Goal: Task Accomplishment & Management: Manage account settings

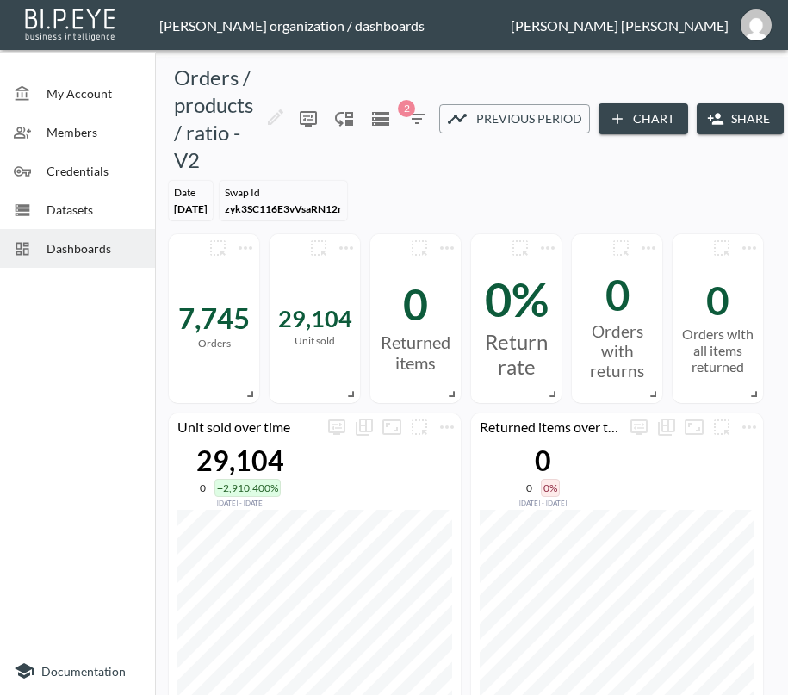
click at [119, 240] on span "Dashboards" at bounding box center [94, 249] width 95 height 18
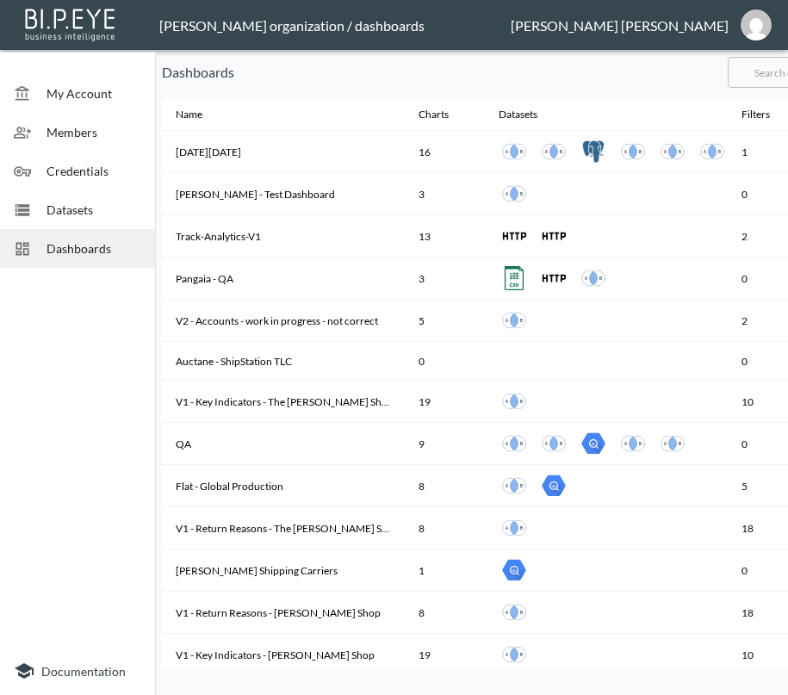
click at [778, 72] on input "text" at bounding box center [798, 72] width 140 height 43
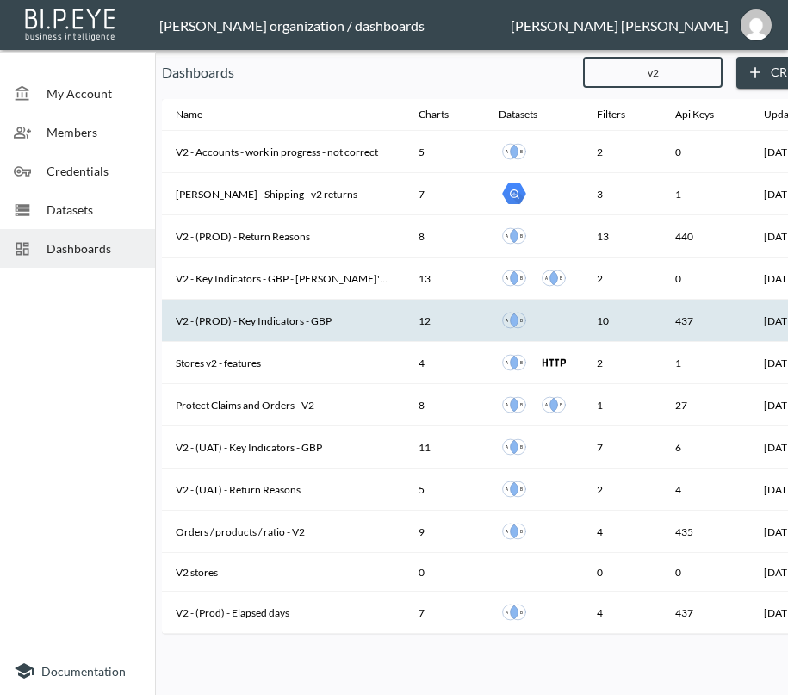
type input "v2"
click at [296, 323] on th "V2 - (PROD) - Key Indicators - GBP" at bounding box center [283, 321] width 243 height 42
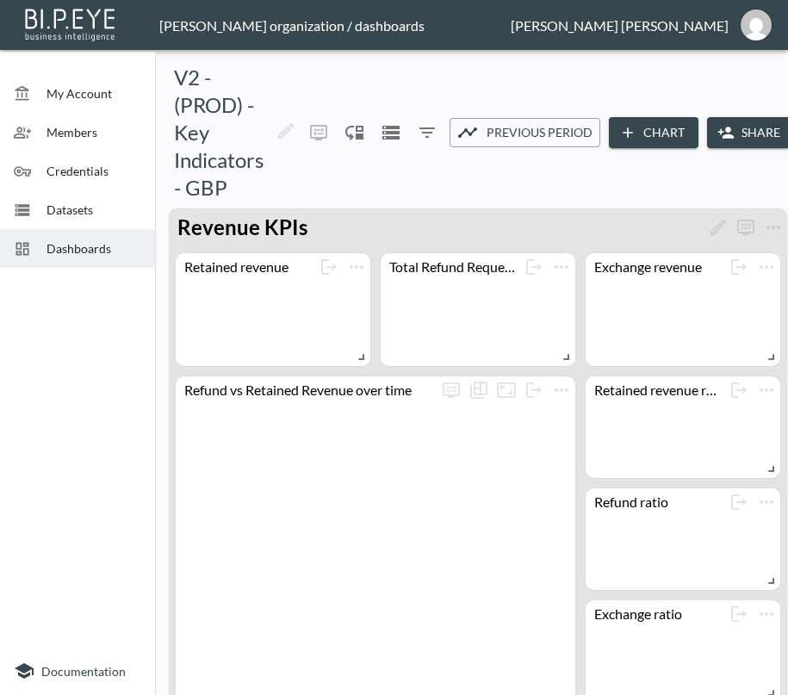
click at [729, 125] on icon "button" at bounding box center [726, 132] width 17 height 17
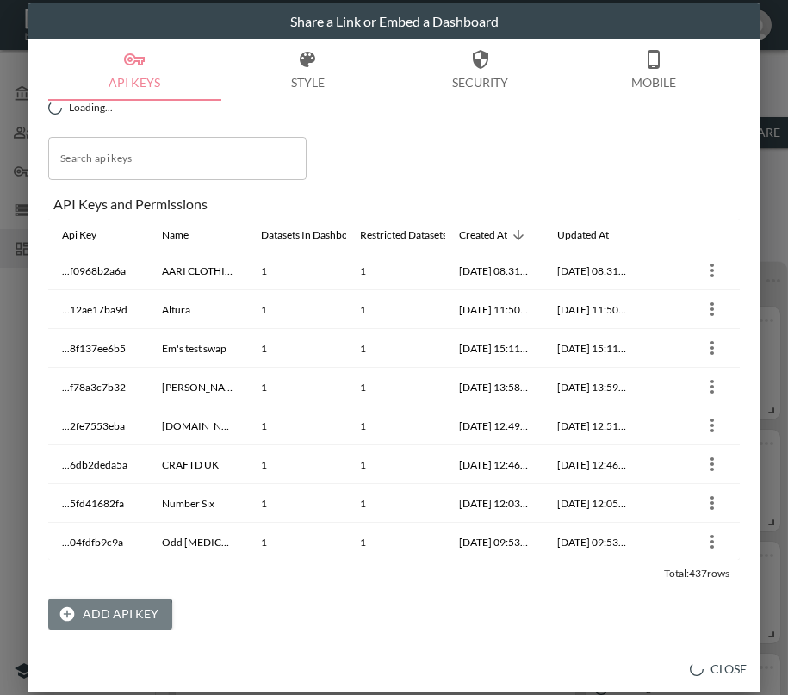
click at [100, 619] on button "Add API Key" at bounding box center [110, 615] width 124 height 32
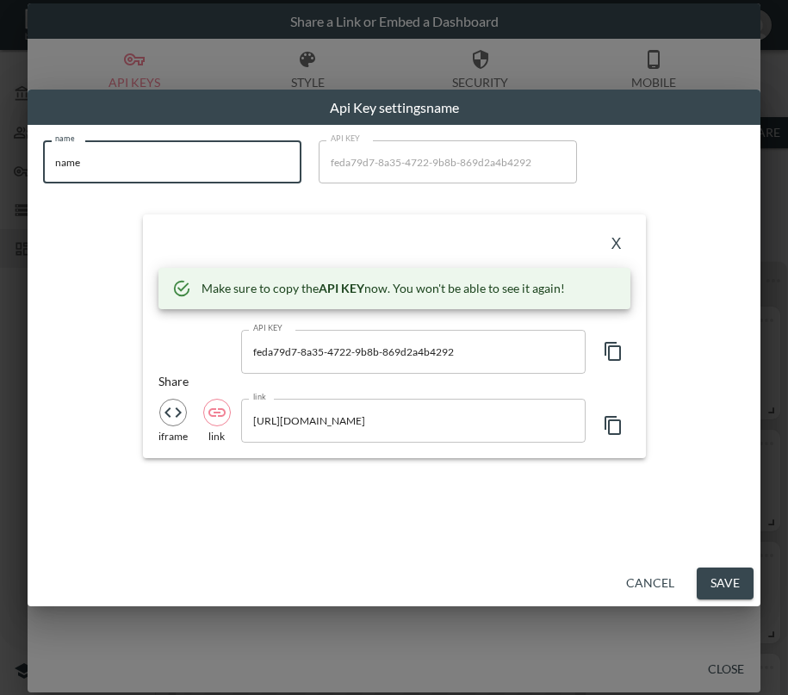
drag, startPoint x: 21, startPoint y: 165, endPoint x: 6, endPoint y: 169, distance: 15.0
click at [6, 169] on div "Api Key settings name name name name API KEY feda79d7-8a35-4722-9b8b-869d2a4b42…" at bounding box center [394, 347] width 788 height 695
paste input "Dream Is Free 1"
type input "Dream Is Free 1"
click at [614, 348] on icon "button" at bounding box center [613, 351] width 21 height 21
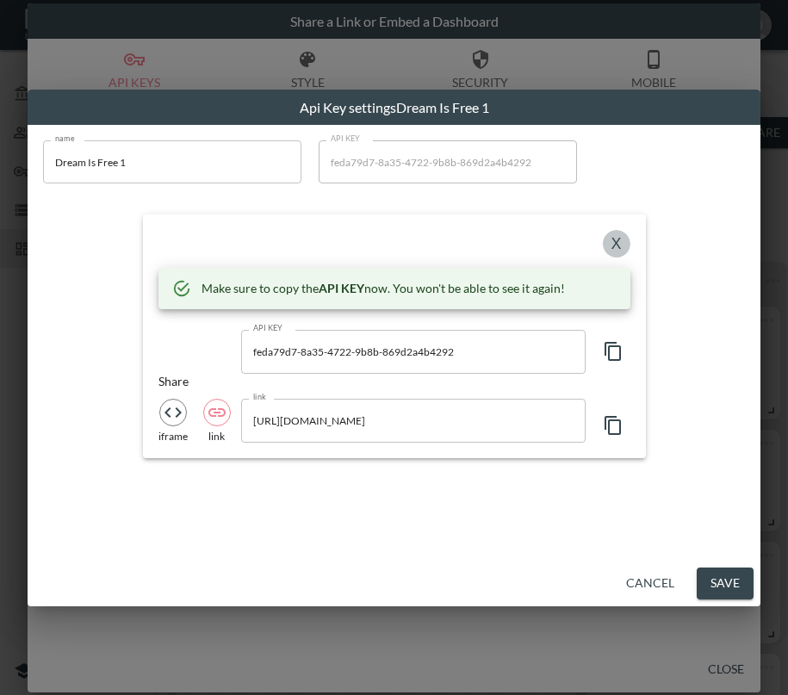
click at [613, 236] on button "X" at bounding box center [617, 244] width 28 height 28
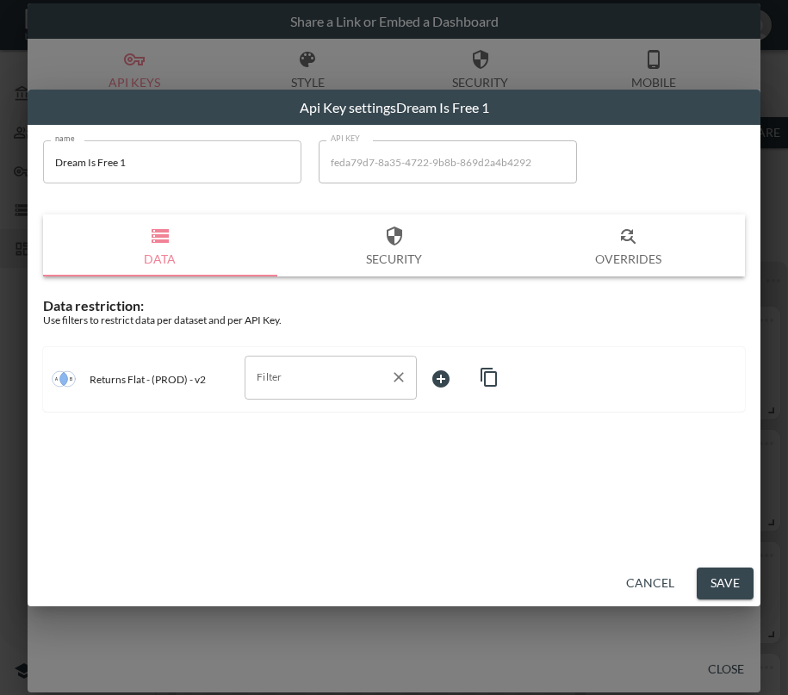
click at [316, 390] on input "Filter" at bounding box center [317, 378] width 131 height 28
click at [336, 381] on input "Filter" at bounding box center [317, 378] width 131 height 28
click at [308, 470] on span "swap_id" at bounding box center [330, 472] width 145 height 16
type input "swap_id"
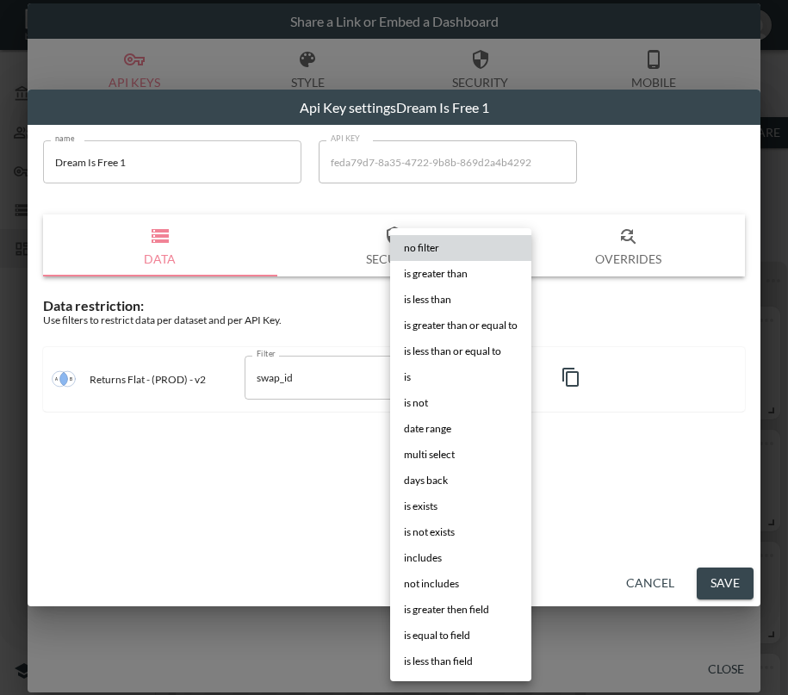
click at [439, 373] on body "BI.P.EYE, Interactive Analytics Dashboards - app [PERSON_NAME] organization / d…" at bounding box center [394, 347] width 788 height 695
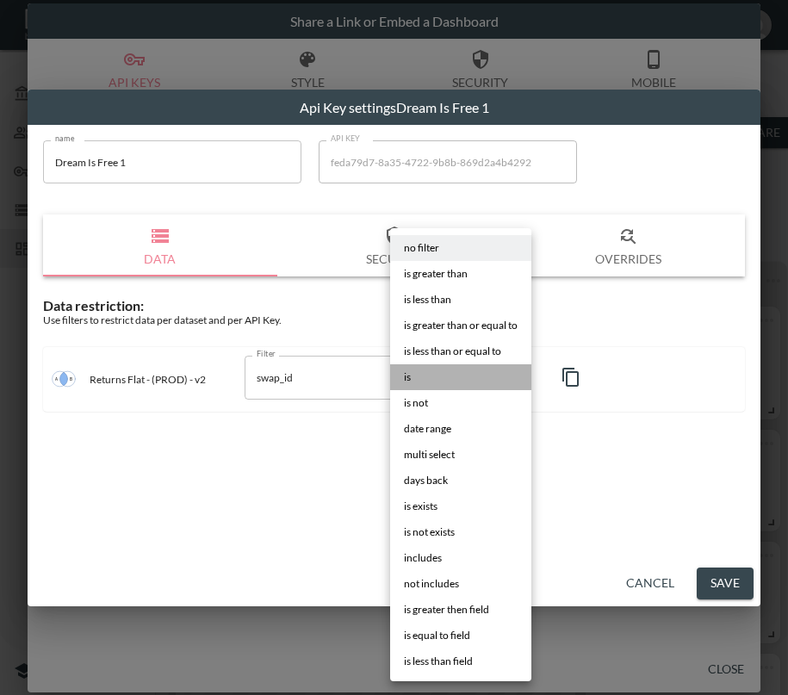
click at [442, 375] on li "is" at bounding box center [460, 377] width 141 height 26
type input "is"
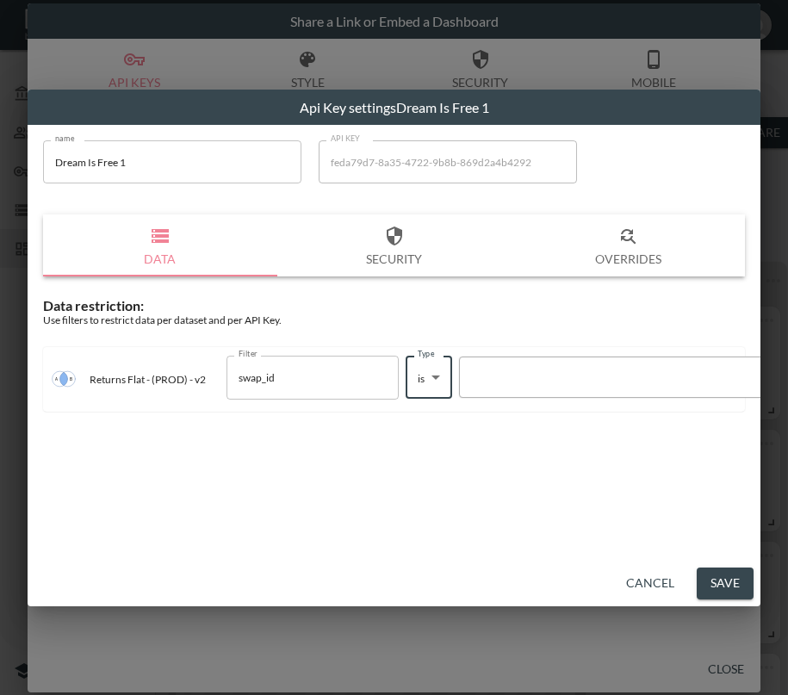
click at [581, 377] on div at bounding box center [616, 378] width 294 height 16
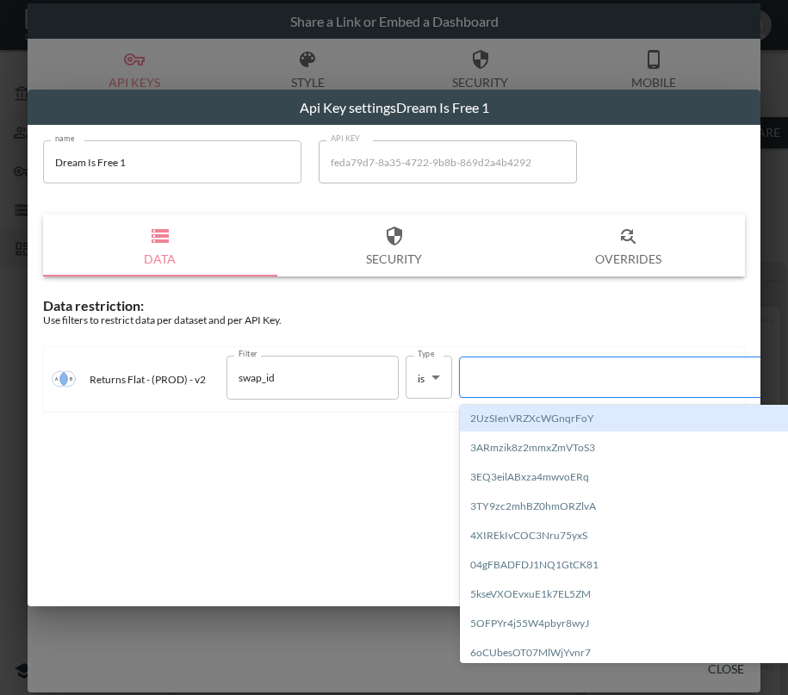
paste input "53lHzzX0H5bwe6M67Exm"
type input "53lHzzX0H5bwe6M67Exm"
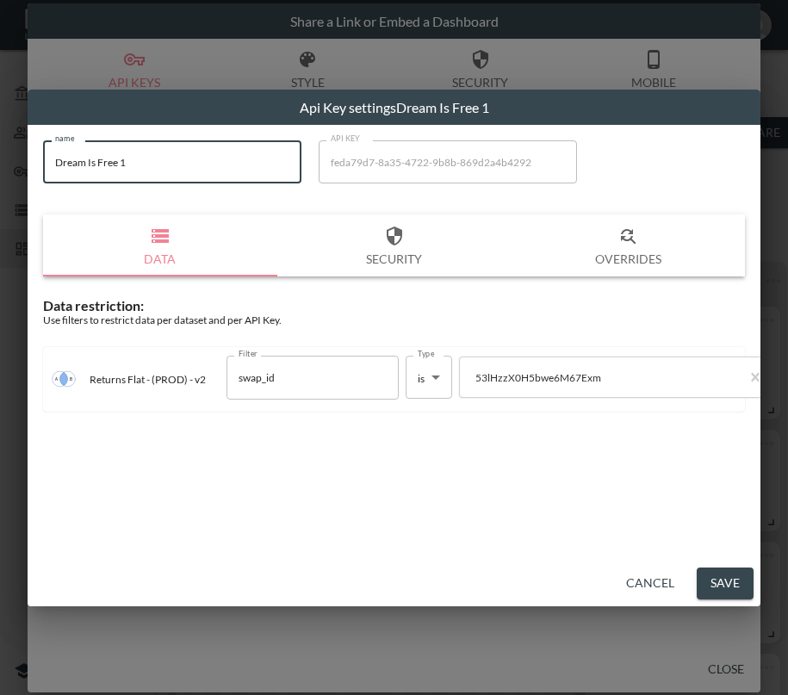
drag, startPoint x: 165, startPoint y: 170, endPoint x: 6, endPoint y: 199, distance: 162.1
click at [6, 188] on div "Api Key settings Dream Is Free 1 name Dream Is Free 1 name API KEY feda79d7-8a3…" at bounding box center [394, 347] width 788 height 695
click at [729, 588] on button "Save" at bounding box center [725, 584] width 57 height 32
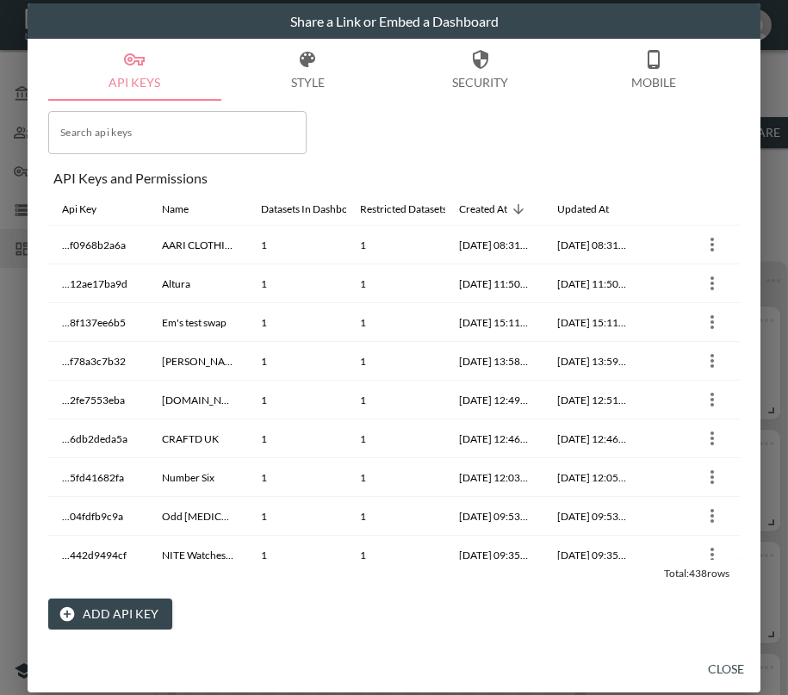
click at [728, 666] on button "Close" at bounding box center [726, 670] width 55 height 32
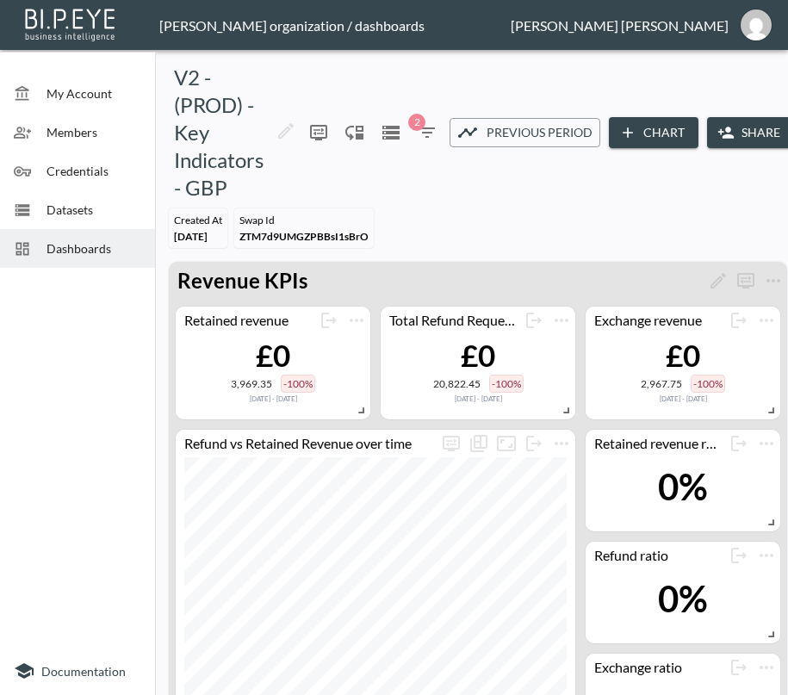
click at [72, 240] on span "Dashboards" at bounding box center [94, 249] width 95 height 18
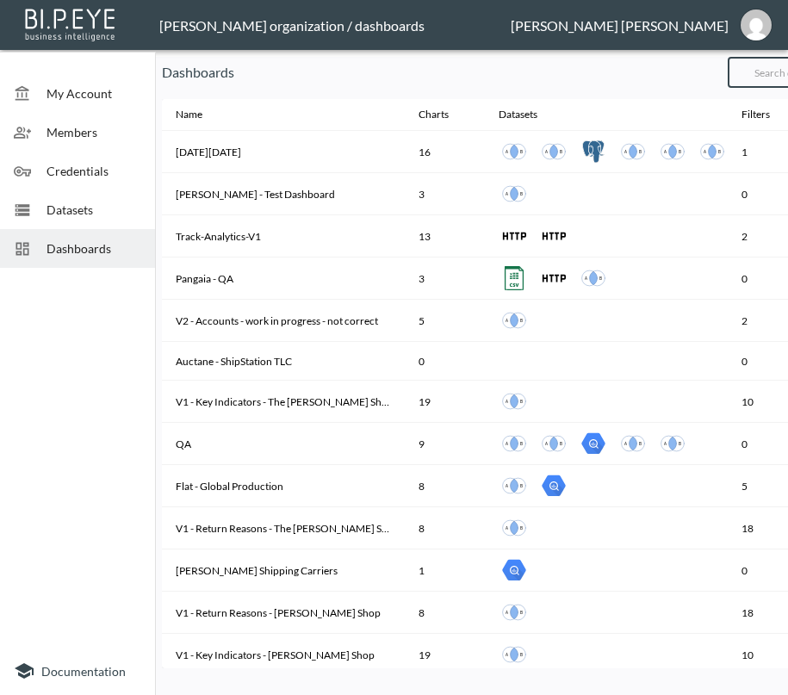
click at [764, 69] on input "text" at bounding box center [798, 72] width 140 height 43
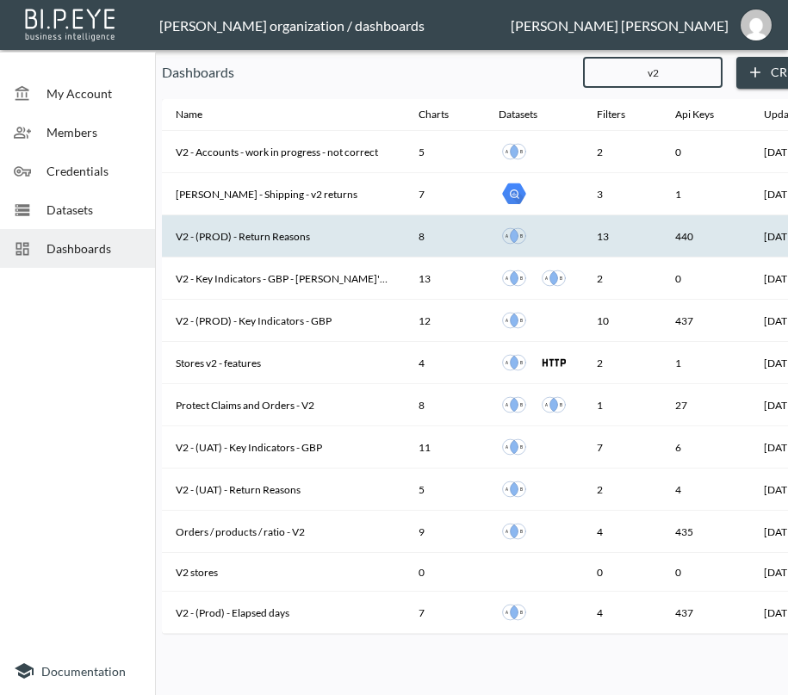
type input "v2"
click at [292, 231] on th "V2 - (PROD) - Return Reasons" at bounding box center [283, 236] width 243 height 42
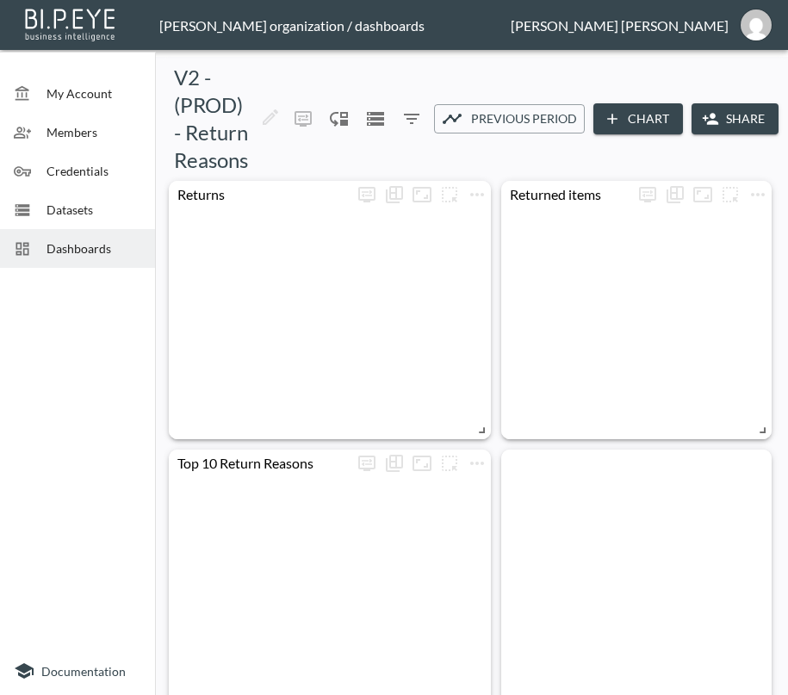
click at [728, 118] on button "Share" at bounding box center [735, 119] width 87 height 32
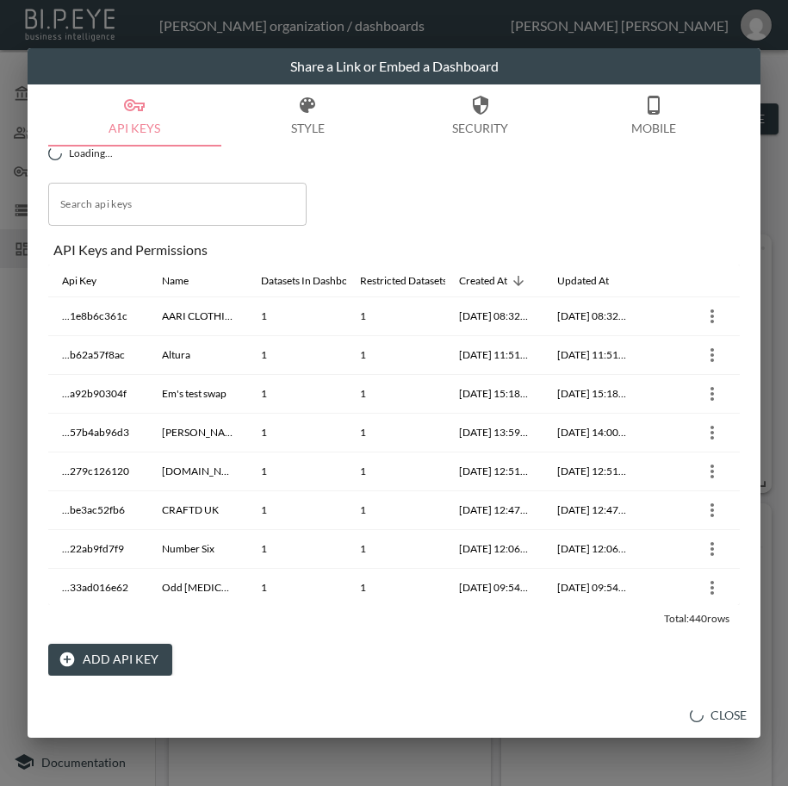
click at [124, 663] on button "Add API Key" at bounding box center [110, 660] width 124 height 32
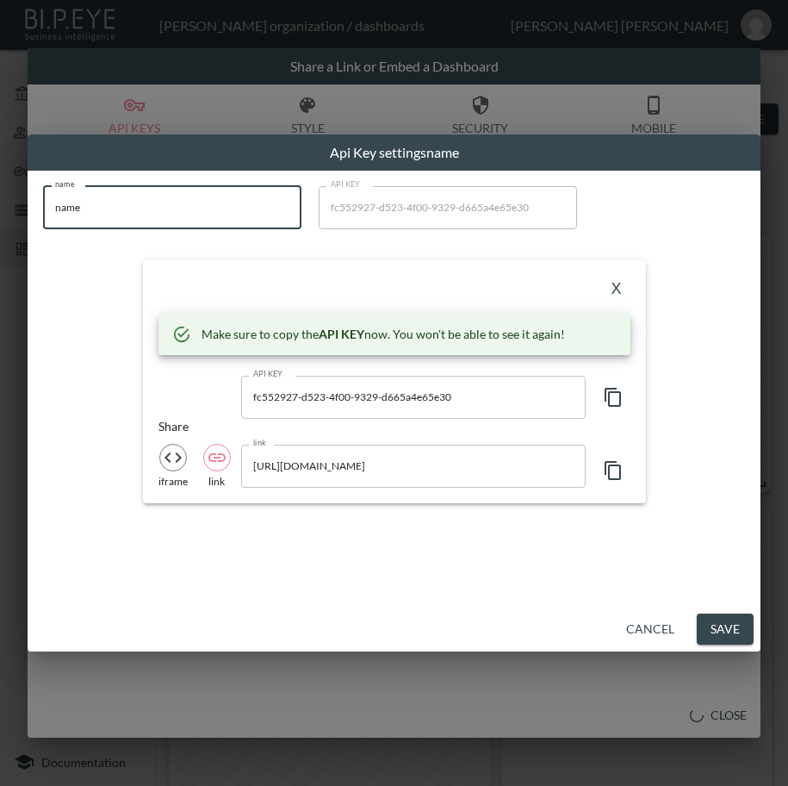
drag, startPoint x: 6, startPoint y: 234, endPoint x: 19, endPoint y: 271, distance: 39.2
click at [6, 248] on div "Api Key settings name name name name API KEY fc552927-d523-4f00-9329-d665a4e65e…" at bounding box center [394, 393] width 788 height 786
paste input "Dream Is Free 1"
type input "Dream Is Free 1"
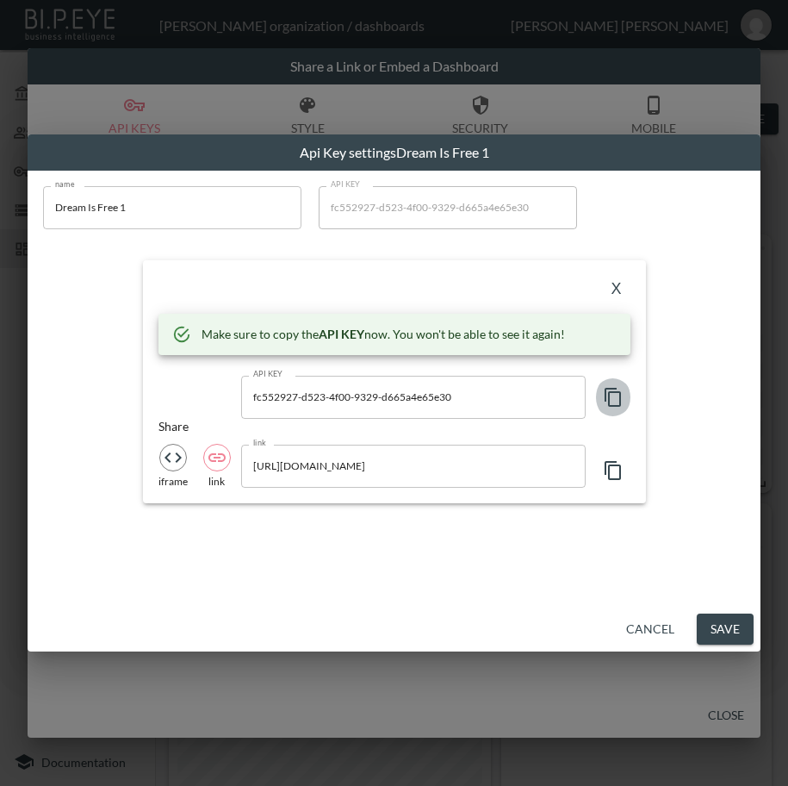
click at [616, 387] on icon "button" at bounding box center [613, 397] width 21 height 21
click at [623, 284] on button "X" at bounding box center [617, 290] width 28 height 28
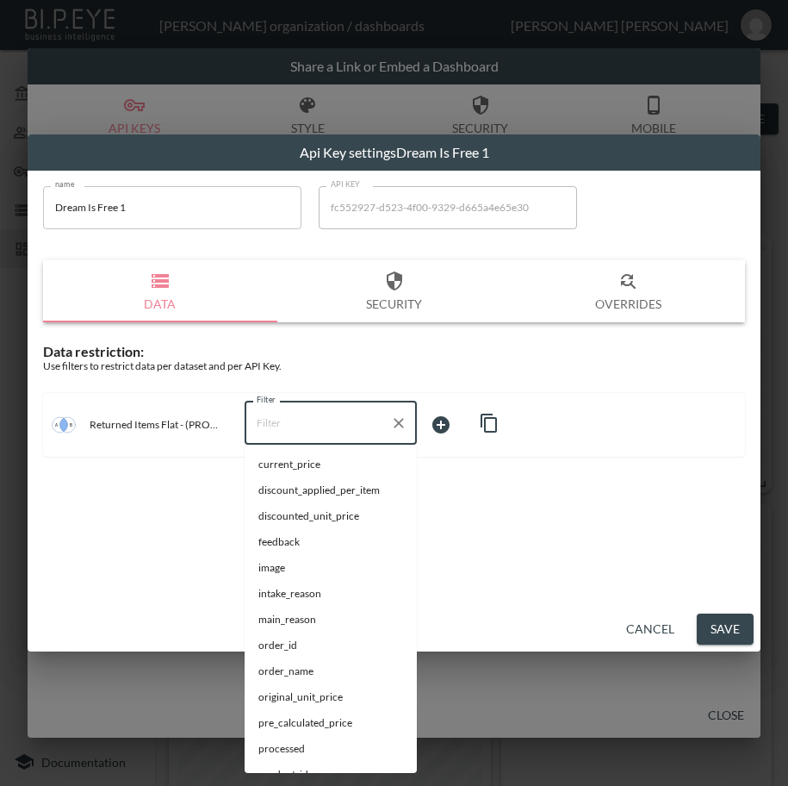
click at [302, 420] on input "Filter" at bounding box center [317, 423] width 131 height 28
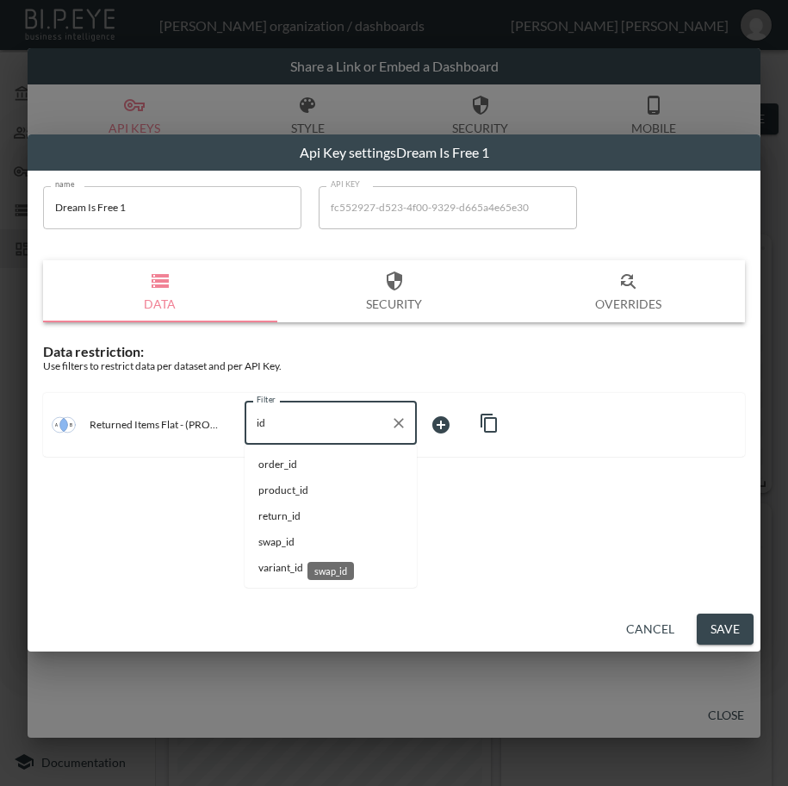
click at [293, 534] on span "swap_id" at bounding box center [330, 542] width 145 height 16
type input "swap_id"
click at [451, 419] on body "BI.P.EYE, Interactive Analytics Dashboards - app [PERSON_NAME] organization / d…" at bounding box center [394, 393] width 788 height 786
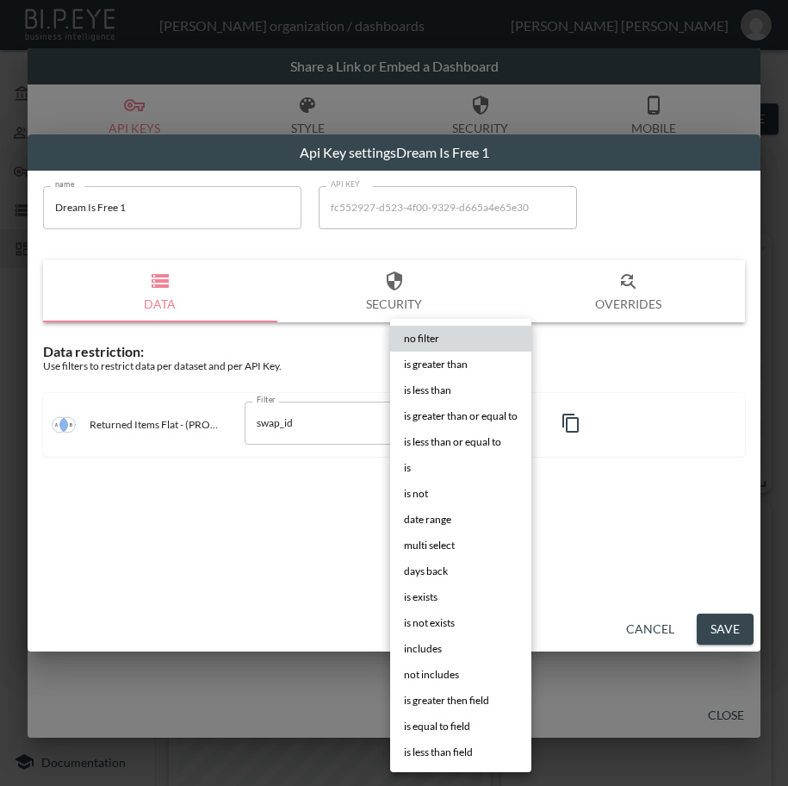
click at [426, 468] on li "is" at bounding box center [460, 468] width 141 height 26
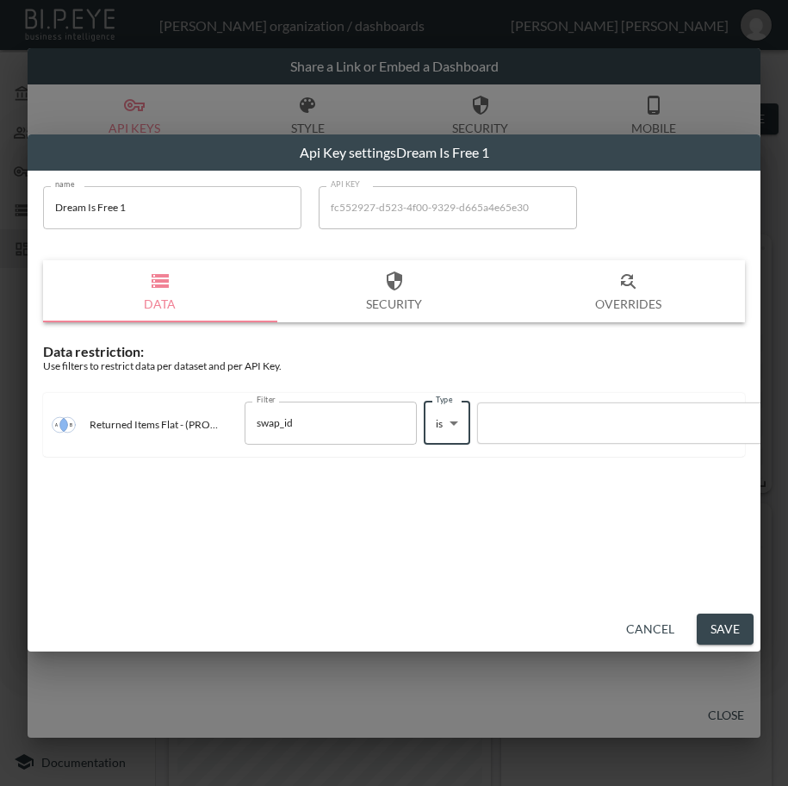
type input "is"
click at [572, 421] on div at bounding box center [634, 422] width 294 height 16
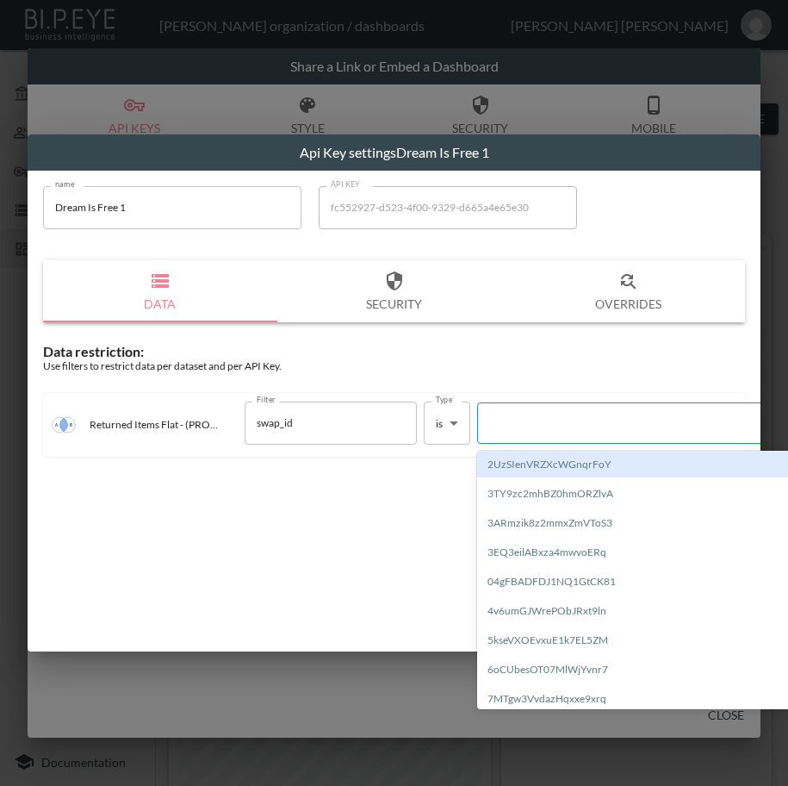
paste input "53lHzzX0H5bwe6M67Exm"
type input "53lHzzX0H5bwe6M67Exm"
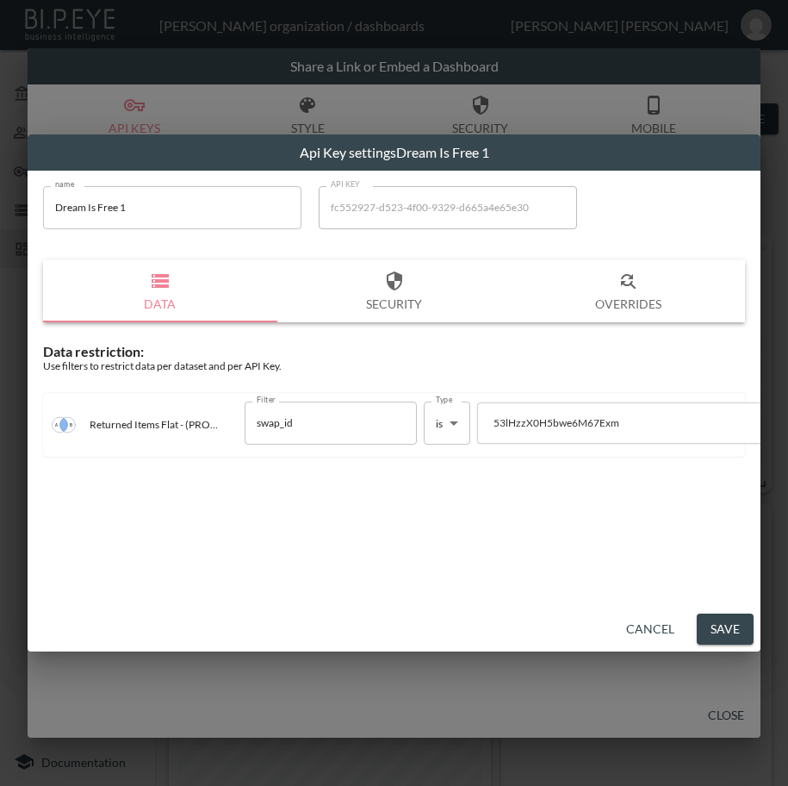
click at [711, 634] on button "Save" at bounding box center [725, 629] width 57 height 32
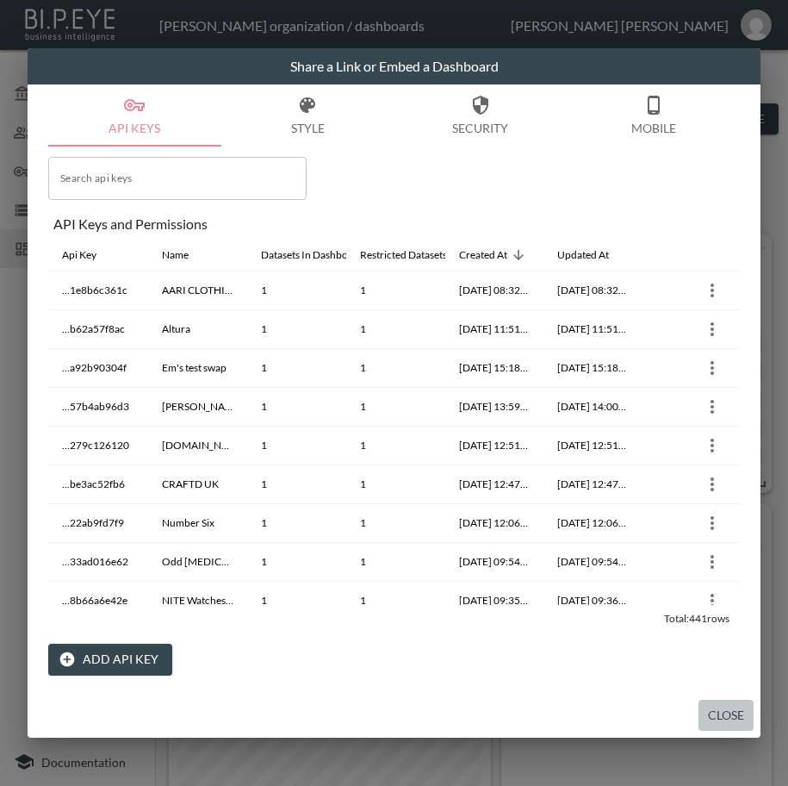
click at [719, 694] on button "Close" at bounding box center [726, 716] width 55 height 32
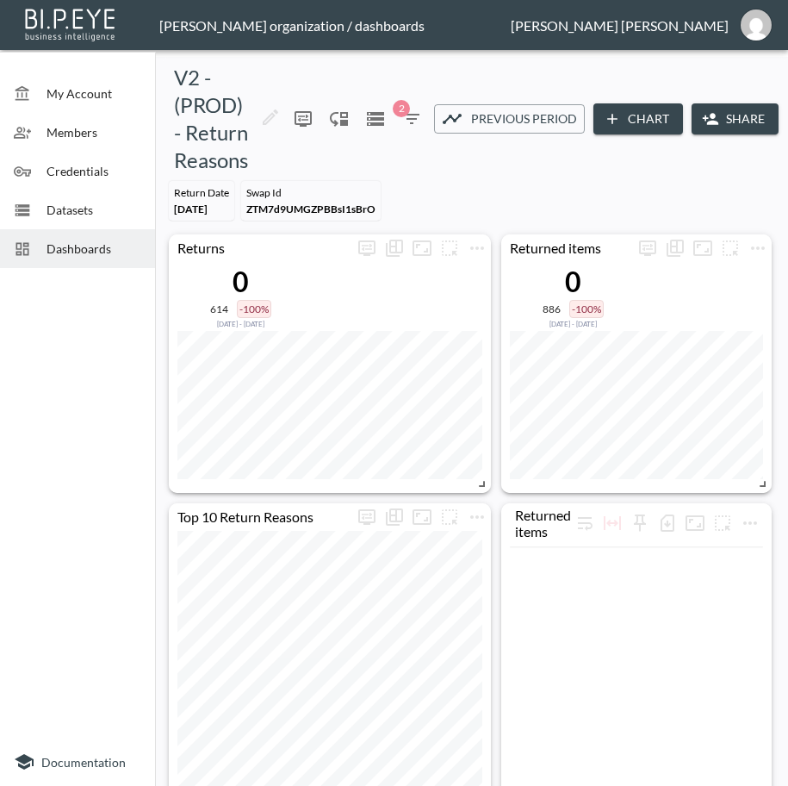
click at [77, 253] on span "Dashboards" at bounding box center [94, 249] width 95 height 18
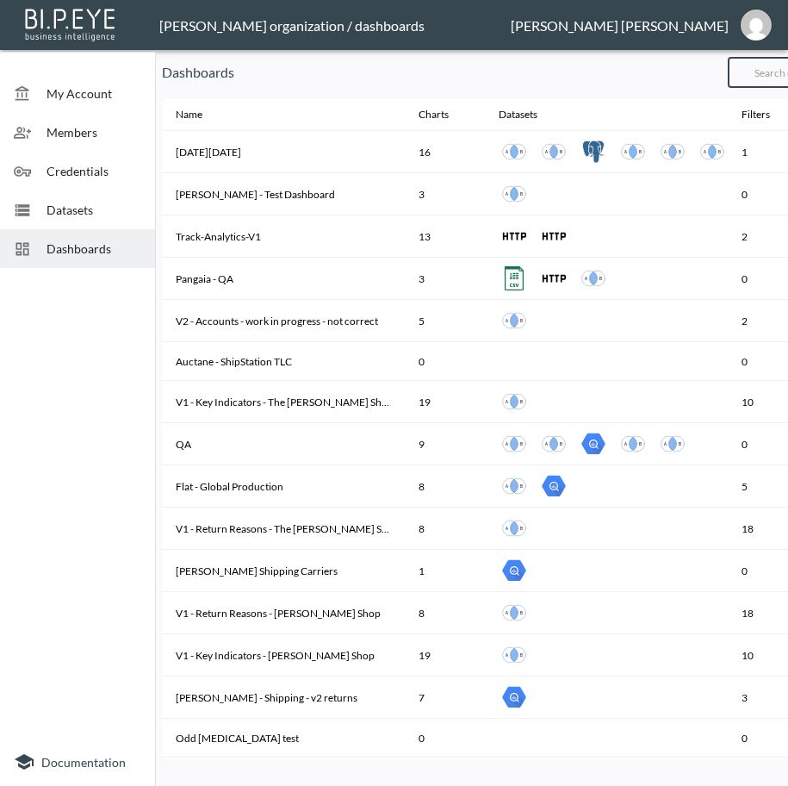
click at [775, 73] on input "text" at bounding box center [798, 72] width 140 height 43
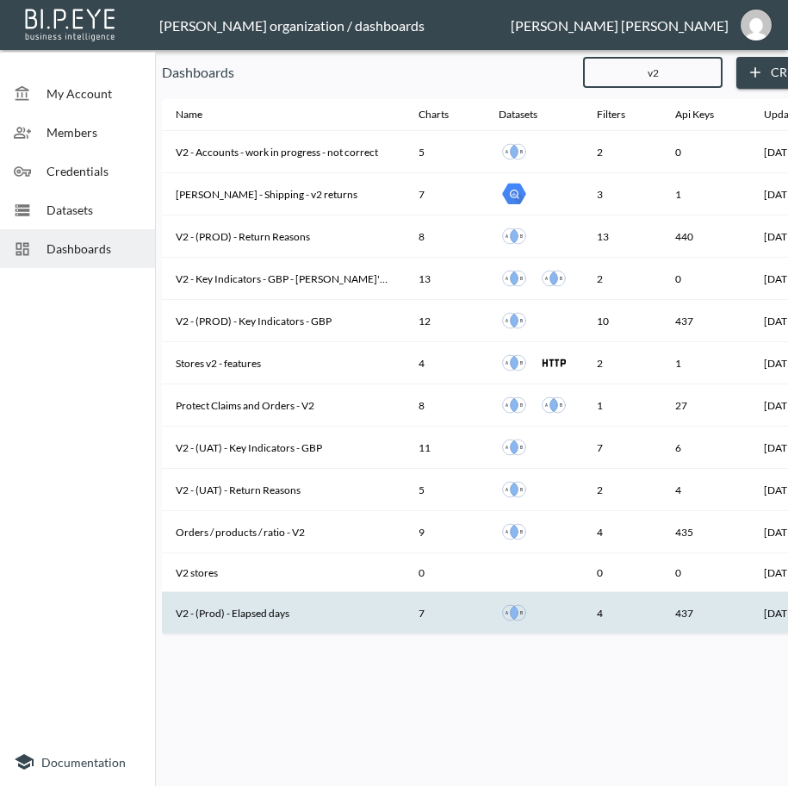
type input "v2"
click at [296, 610] on th "V2 - (Prod) - Elapsed days" at bounding box center [283, 613] width 243 height 42
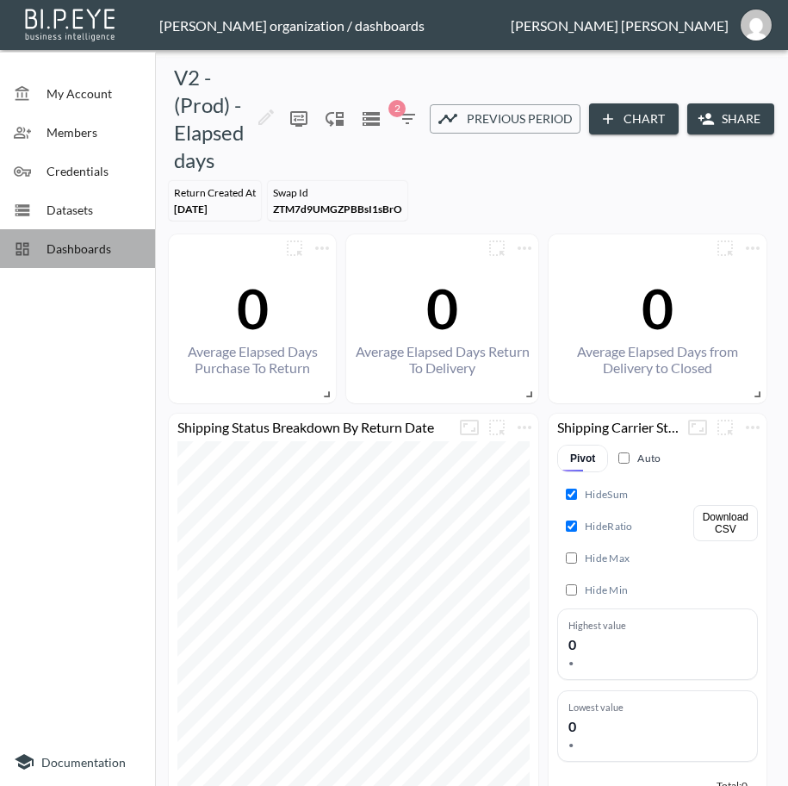
click at [56, 246] on span "Dashboards" at bounding box center [94, 249] width 95 height 18
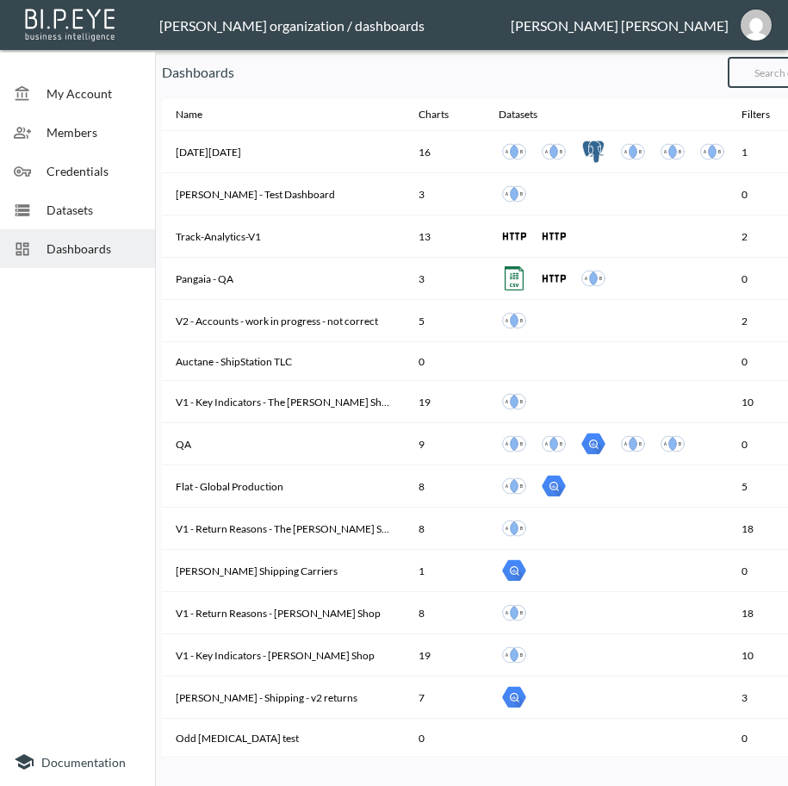
click at [784, 77] on input "text" at bounding box center [798, 72] width 140 height 43
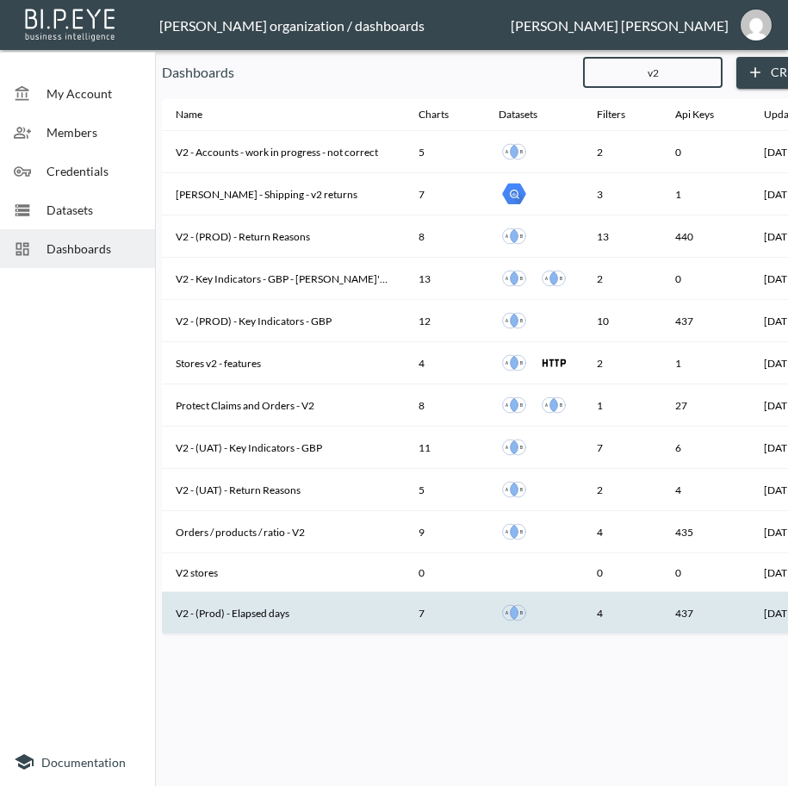
type input "v2"
click at [339, 606] on th "V2 - (Prod) - Elapsed days" at bounding box center [283, 613] width 243 height 42
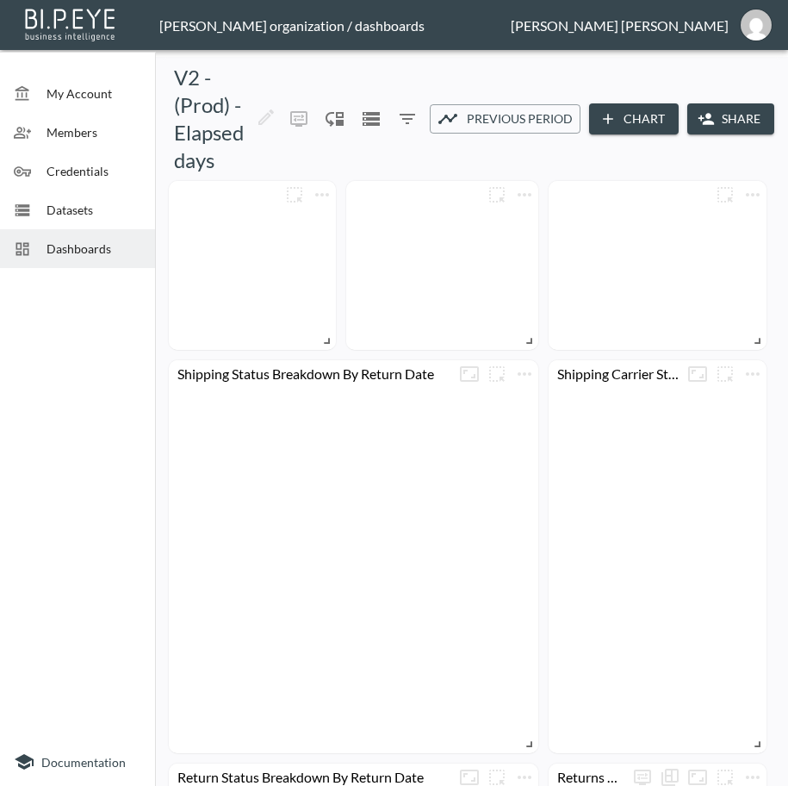
click at [718, 123] on button "Share" at bounding box center [731, 119] width 87 height 32
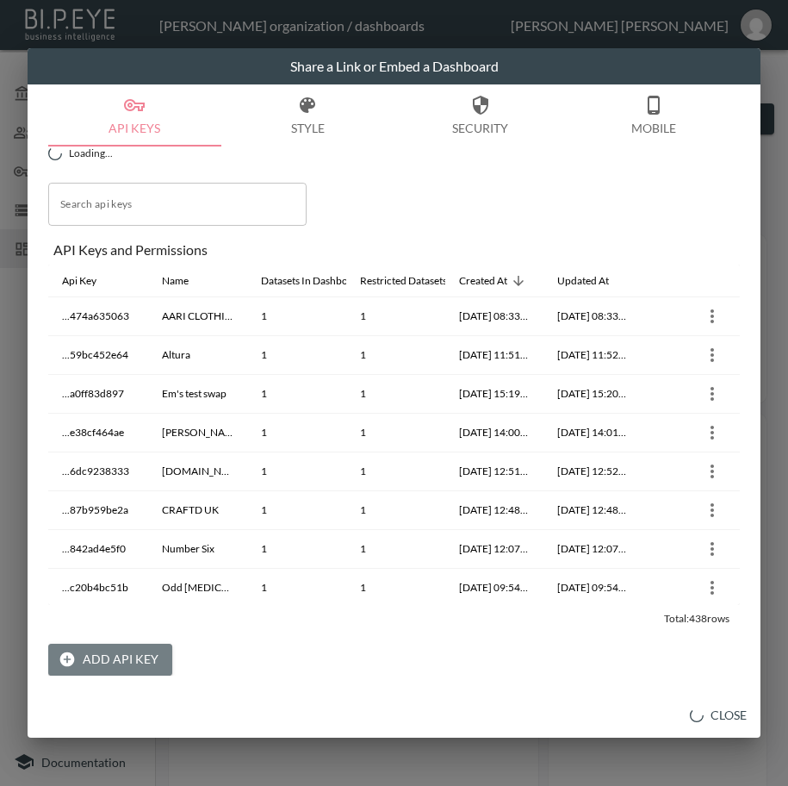
click at [135, 660] on button "Add API Key" at bounding box center [110, 660] width 124 height 32
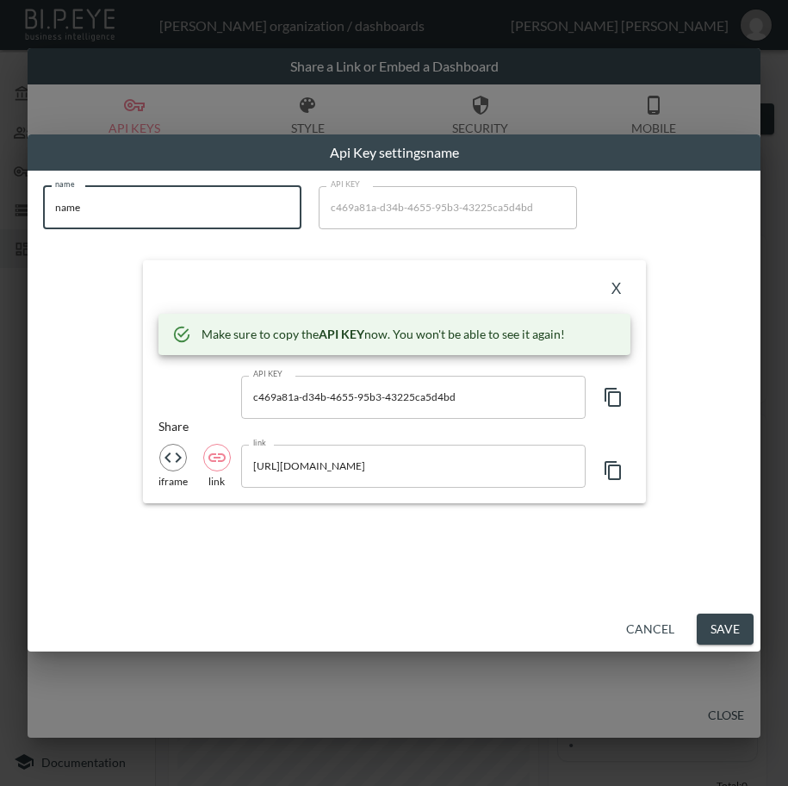
drag, startPoint x: 189, startPoint y: 224, endPoint x: 6, endPoint y: 225, distance: 182.7
click at [6, 224] on div "Api Key settings name name name name API KEY c469a81a-d34b-4655-95b3-43225ca5d4…" at bounding box center [394, 393] width 788 height 786
paste input "Dream Is Free 1"
type input "Dream Is Free 1"
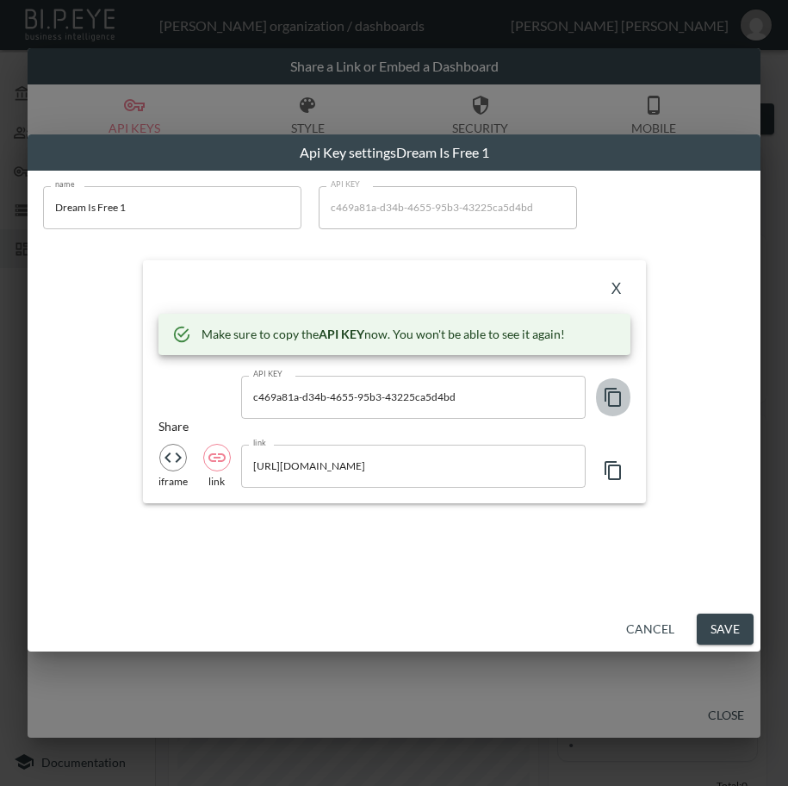
click at [618, 391] on icon "button" at bounding box center [613, 397] width 16 height 19
click at [607, 288] on button "X" at bounding box center [617, 290] width 28 height 28
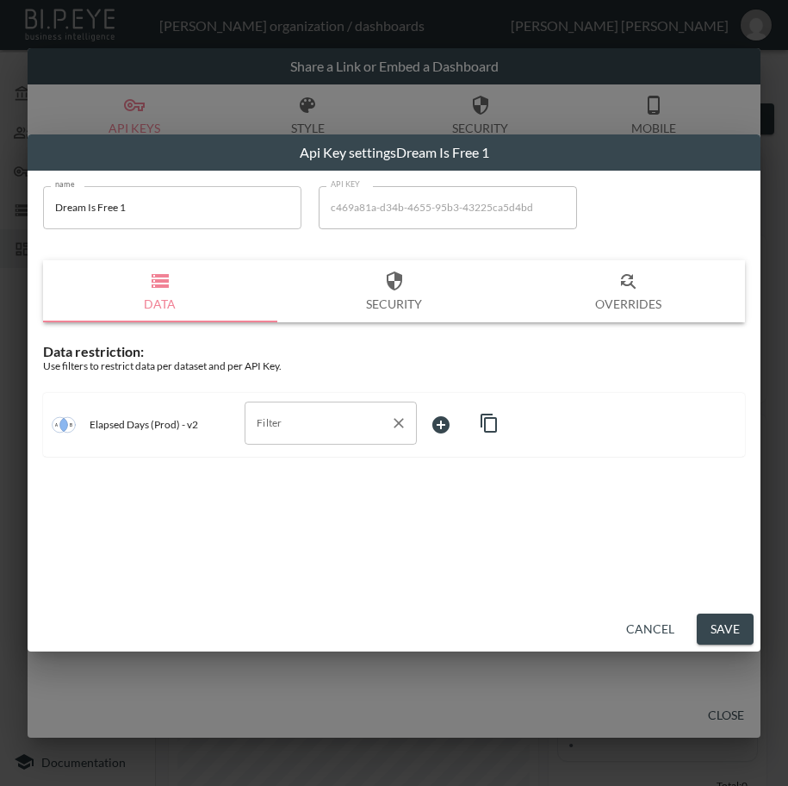
click at [294, 426] on input "Filter" at bounding box center [317, 423] width 131 height 28
click at [279, 491] on span "swap_id" at bounding box center [330, 490] width 145 height 16
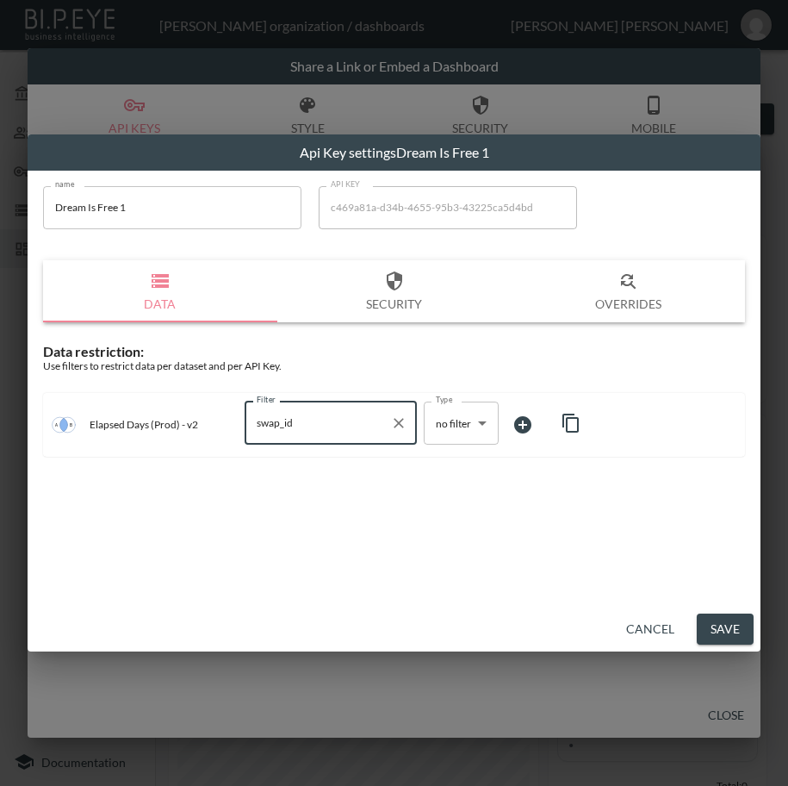
type input "swap_id"
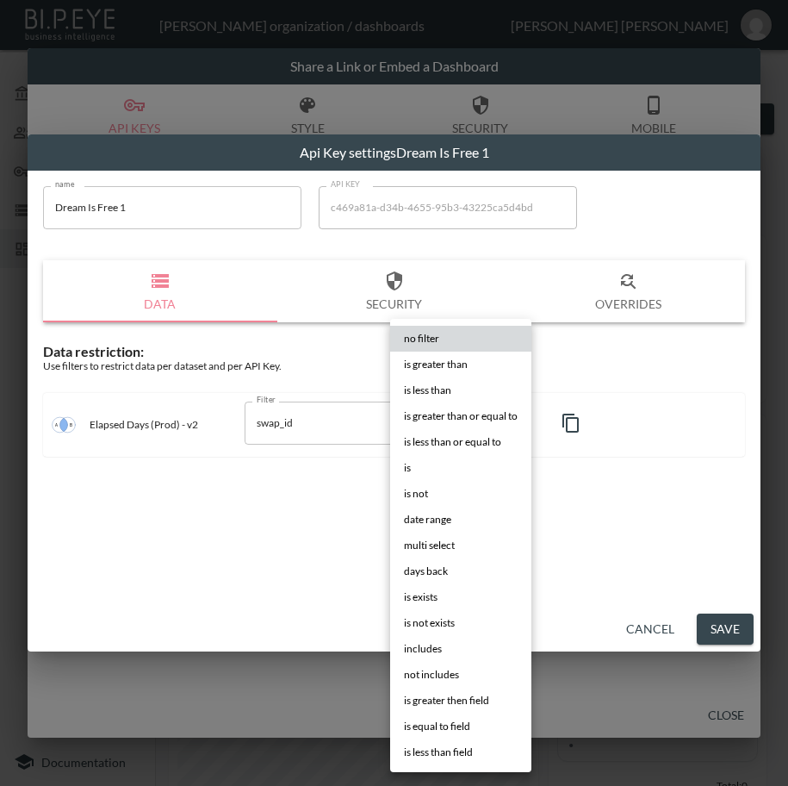
click at [446, 430] on body "BI.P.EYE, Interactive Analytics Dashboards - app [PERSON_NAME] organization / d…" at bounding box center [394, 393] width 788 height 786
click at [421, 467] on li "is" at bounding box center [460, 468] width 141 height 26
type input "is"
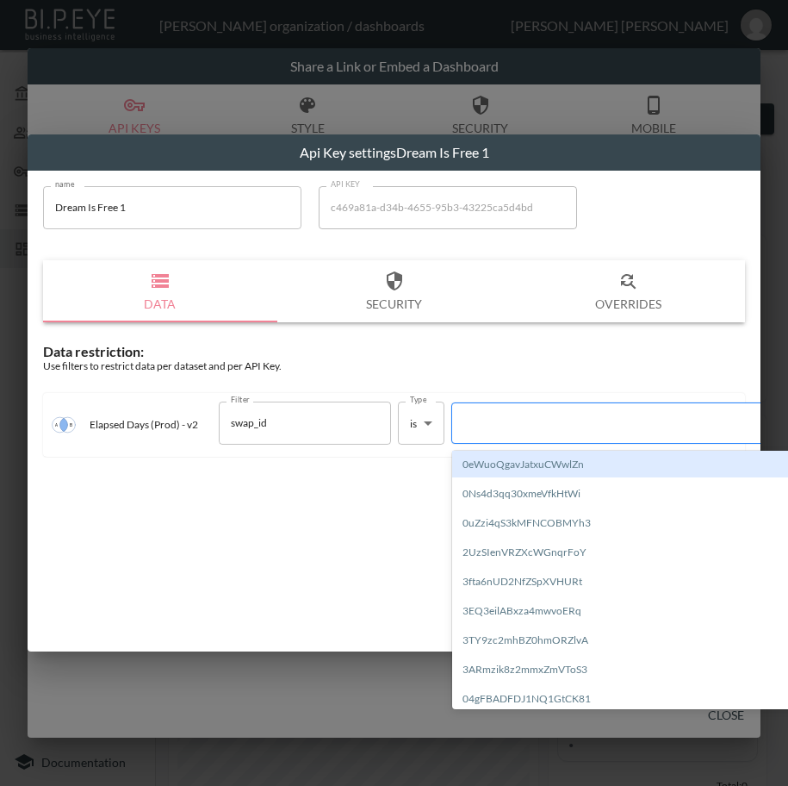
click at [546, 425] on div at bounding box center [608, 422] width 294 height 16
paste input "53lHzzX0H5bwe6M67Exm"
type input "53lHzzX0H5bwe6M67Exm"
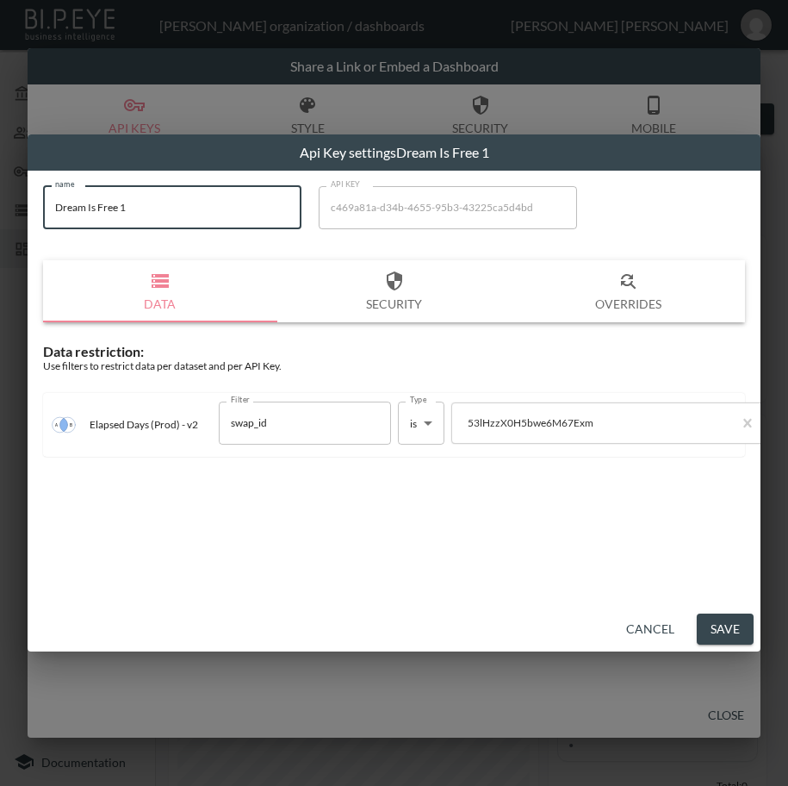
drag, startPoint x: 205, startPoint y: 206, endPoint x: 6, endPoint y: 262, distance: 206.8
click at [6, 247] on div "Api Key settings Dream Is Free 1 name Dream Is Free 1 name API KEY c469a81a-d34…" at bounding box center [394, 393] width 788 height 786
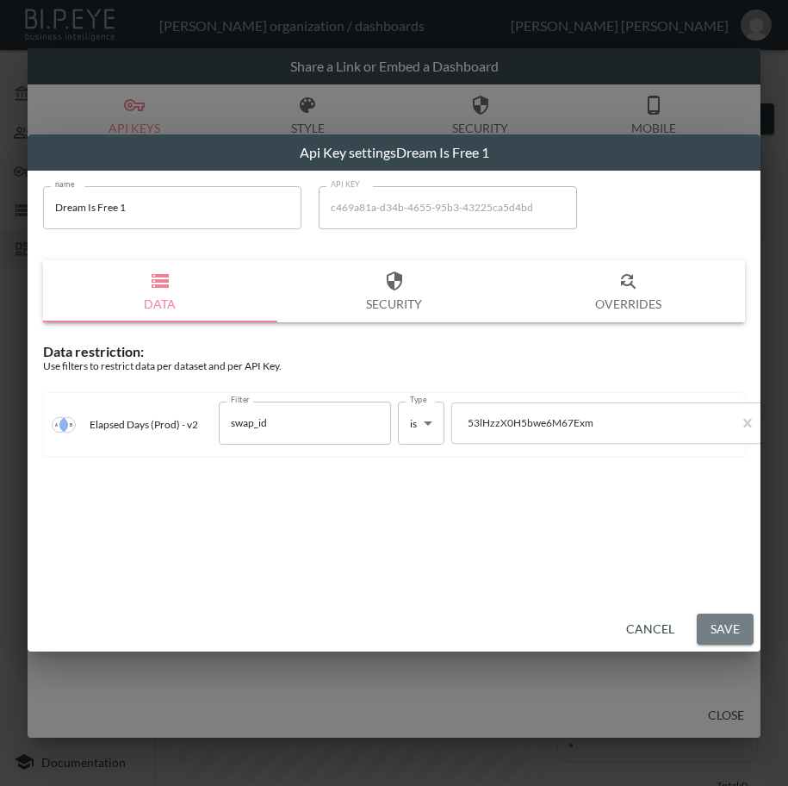
click at [712, 638] on button "Save" at bounding box center [725, 629] width 57 height 32
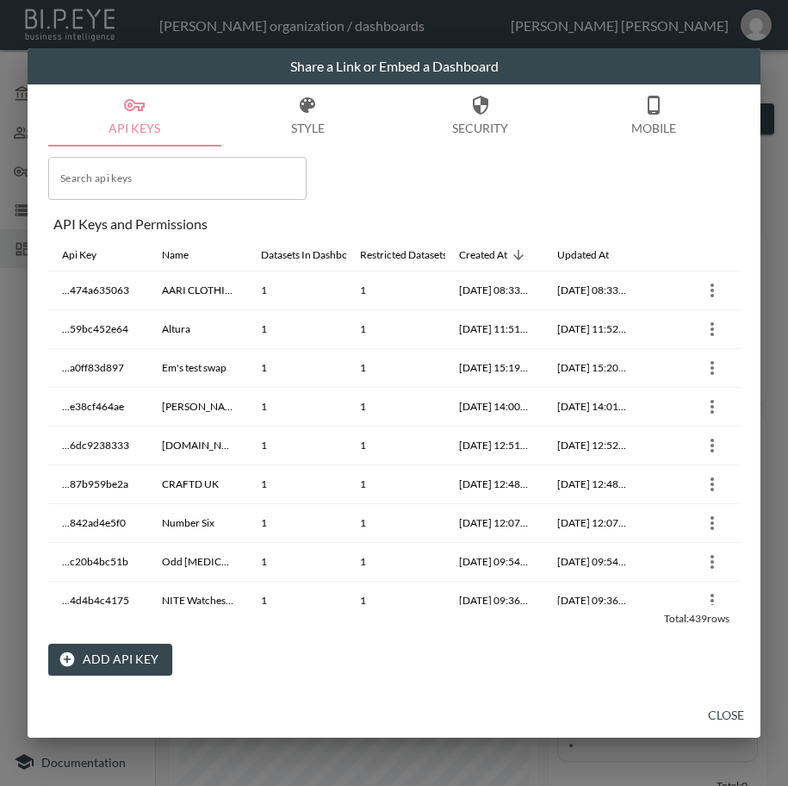
click at [730, 694] on button "Close" at bounding box center [726, 716] width 55 height 32
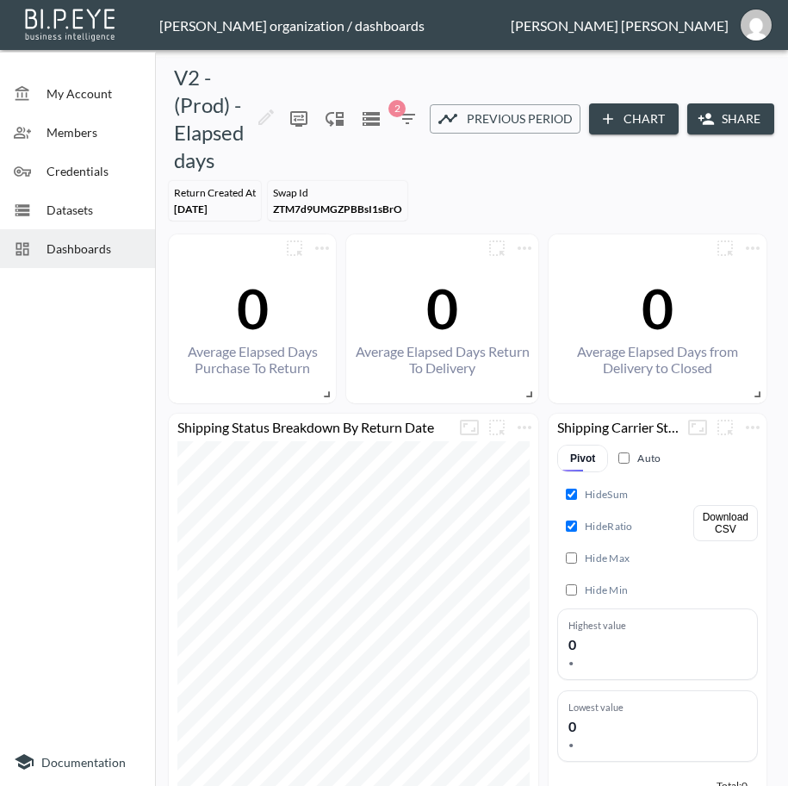
click at [109, 252] on span "Dashboards" at bounding box center [94, 249] width 95 height 18
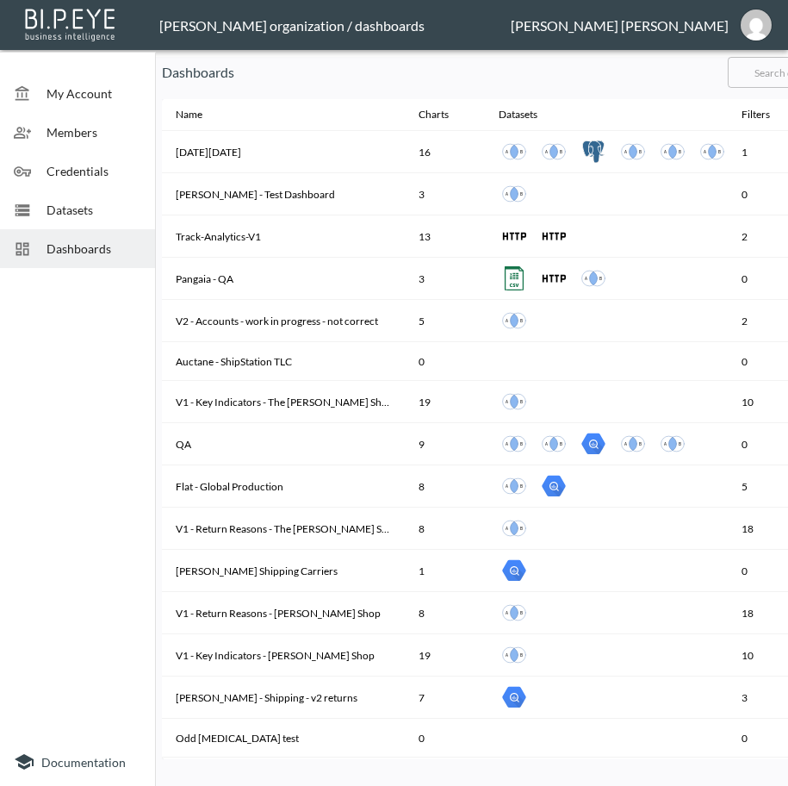
click at [769, 77] on input "text" at bounding box center [798, 72] width 140 height 43
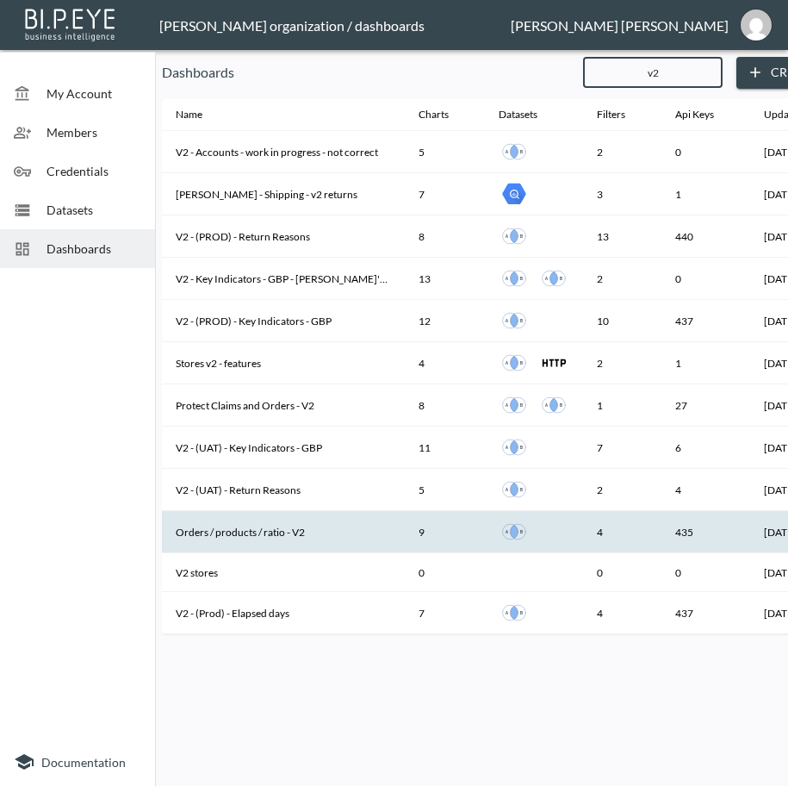
type input "v2"
click at [320, 542] on th "Orders / products / ratio - V2" at bounding box center [283, 532] width 243 height 42
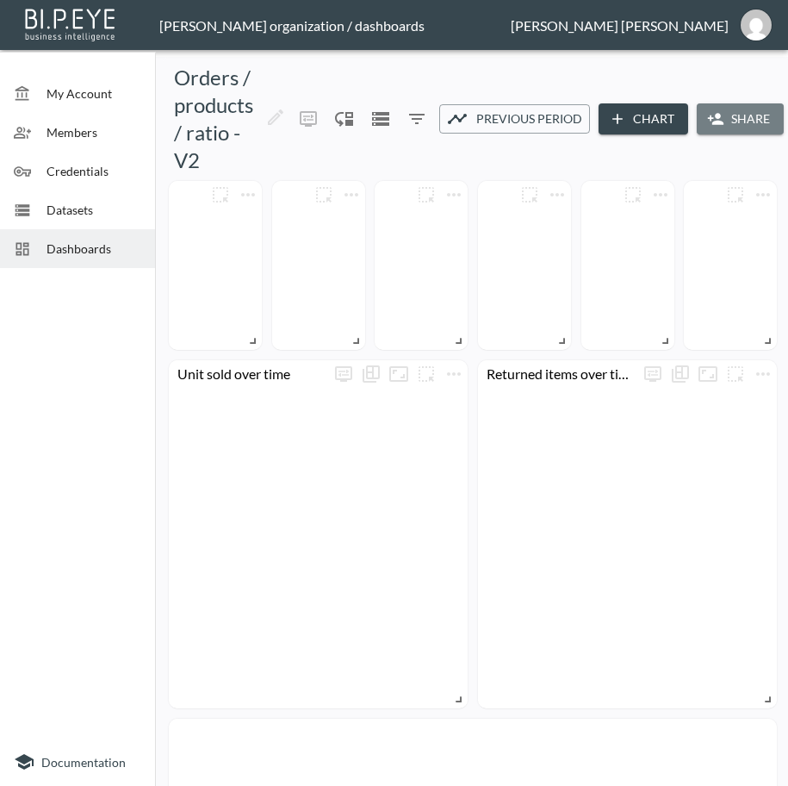
click at [724, 124] on icon "button" at bounding box center [716, 118] width 16 height 11
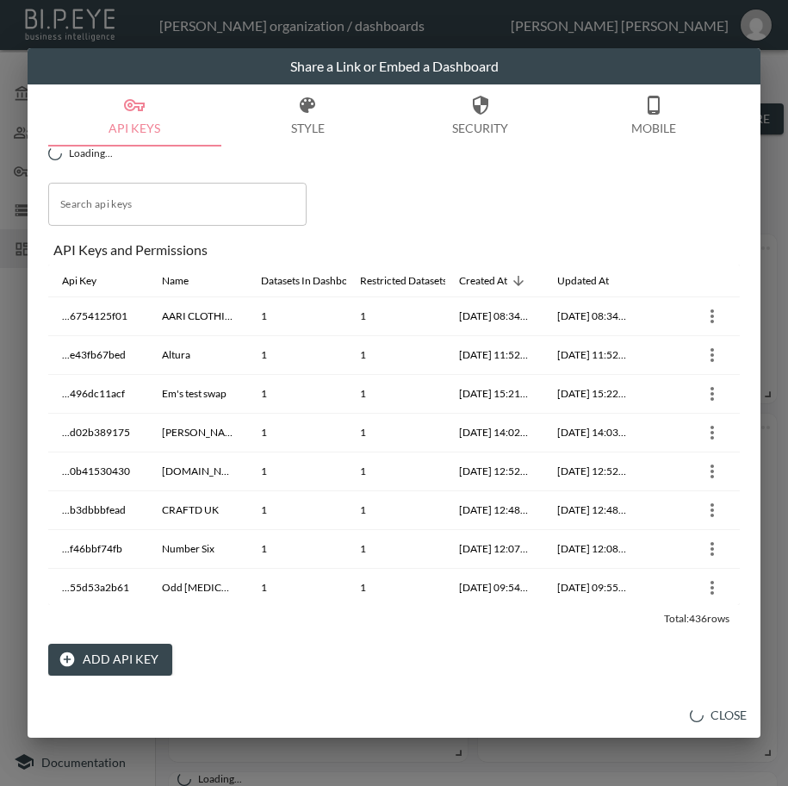
click at [104, 660] on button "Add API Key" at bounding box center [110, 660] width 124 height 32
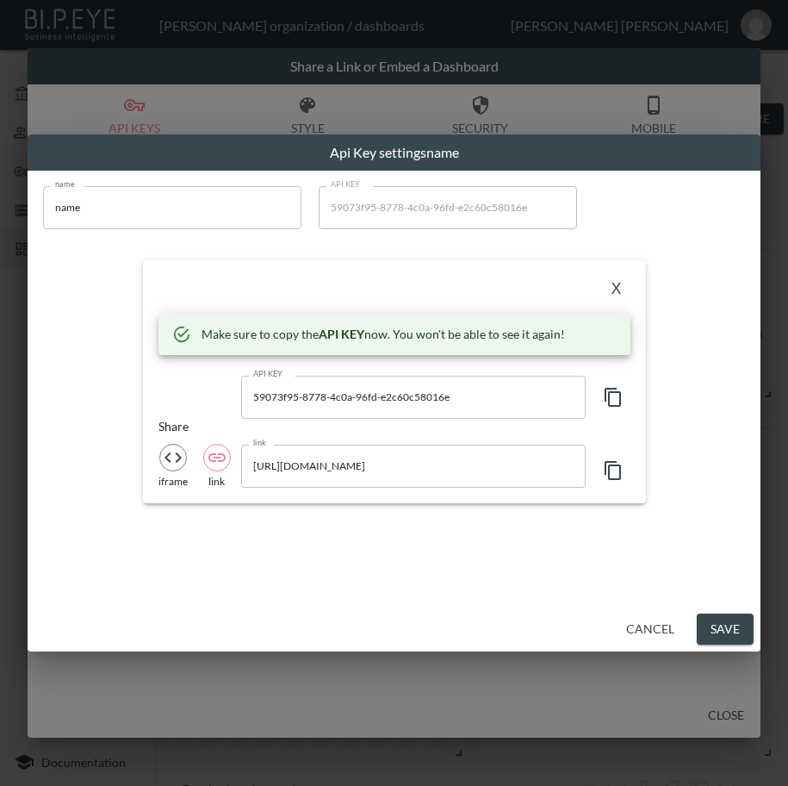
click at [6, 260] on div "Api Key settings name name name name API KEY 59073f95-8778-4c0a-96fd-e2c60c5801…" at bounding box center [394, 393] width 788 height 786
paste input "Dream Is Free 1"
type input "Dream Is Free 1"
click at [607, 397] on icon "button" at bounding box center [613, 397] width 21 height 21
click at [613, 286] on button "X" at bounding box center [617, 290] width 28 height 28
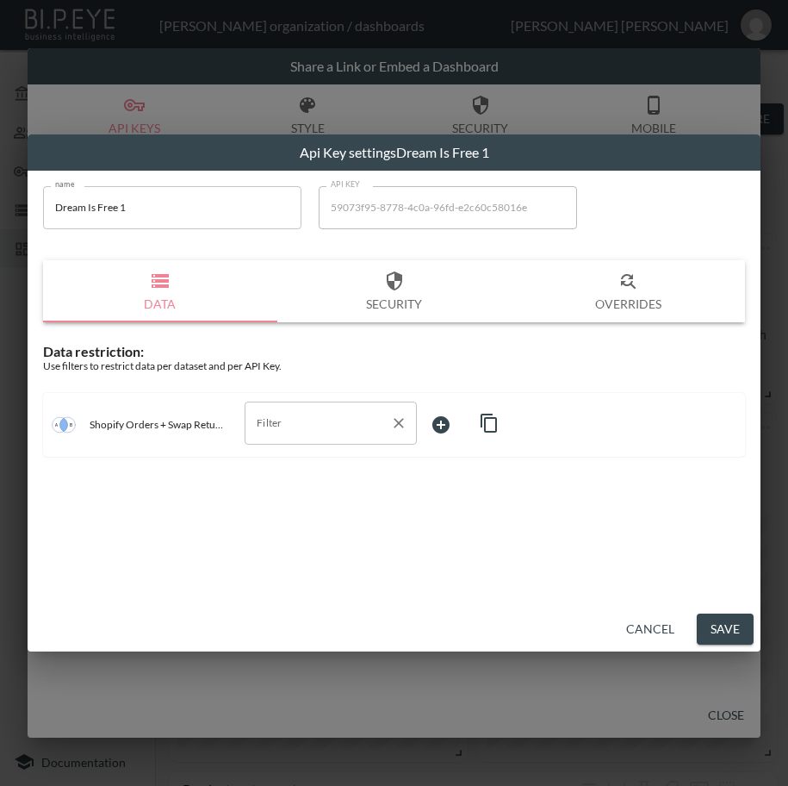
click at [272, 428] on input "Filter" at bounding box center [317, 423] width 131 height 28
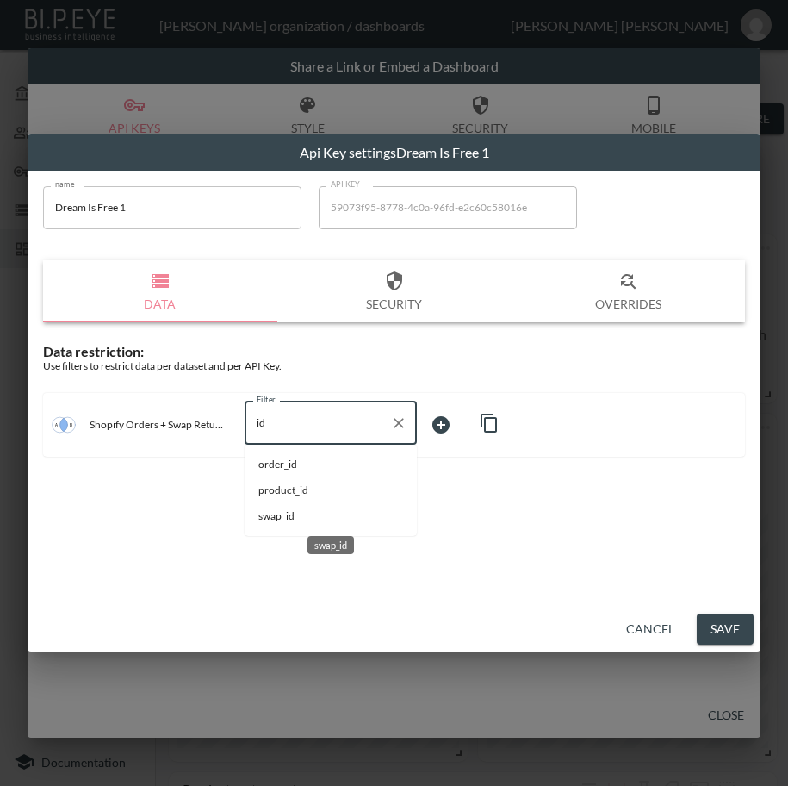
click at [294, 509] on span "swap_id" at bounding box center [330, 516] width 145 height 16
type input "swap_id"
click at [478, 415] on body "BI.P.EYE, Interactive Analytics Dashboards - app [PERSON_NAME] organization / d…" at bounding box center [394, 393] width 788 height 786
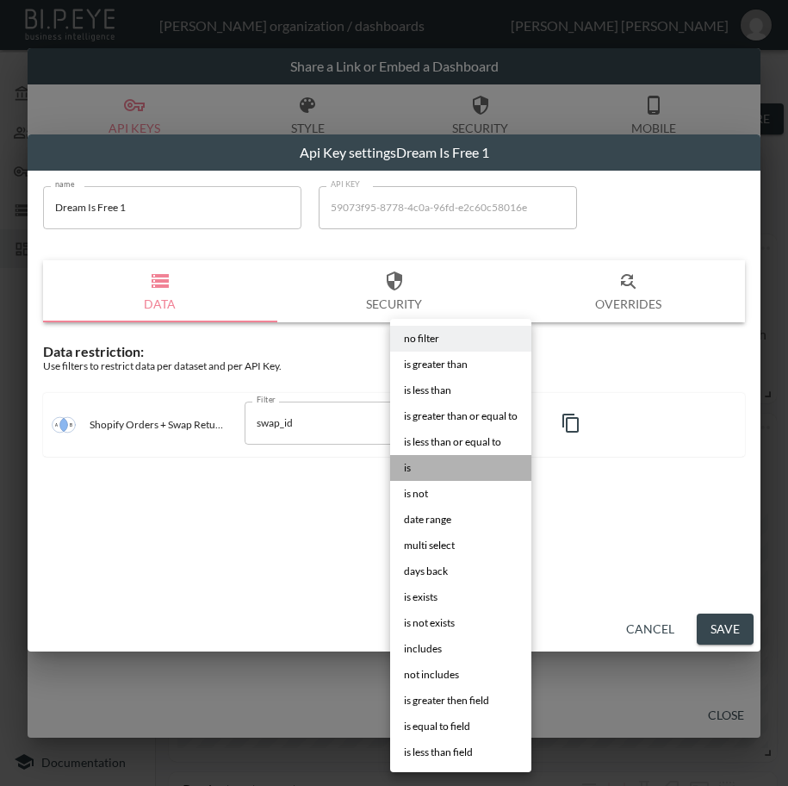
click at [438, 463] on li "is" at bounding box center [460, 468] width 141 height 26
type input "is"
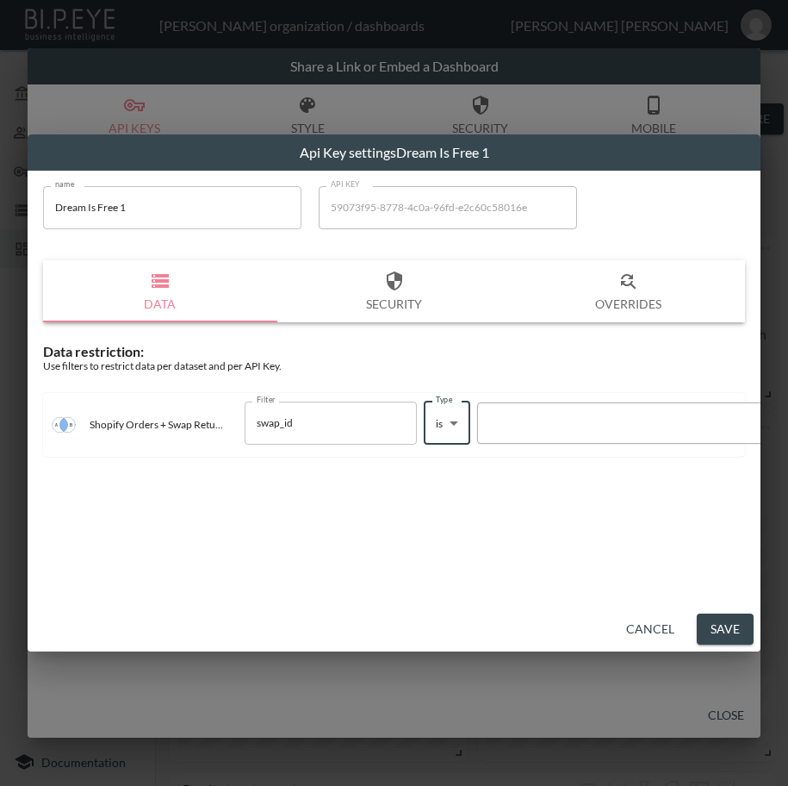
click at [598, 429] on div at bounding box center [634, 422] width 294 height 16
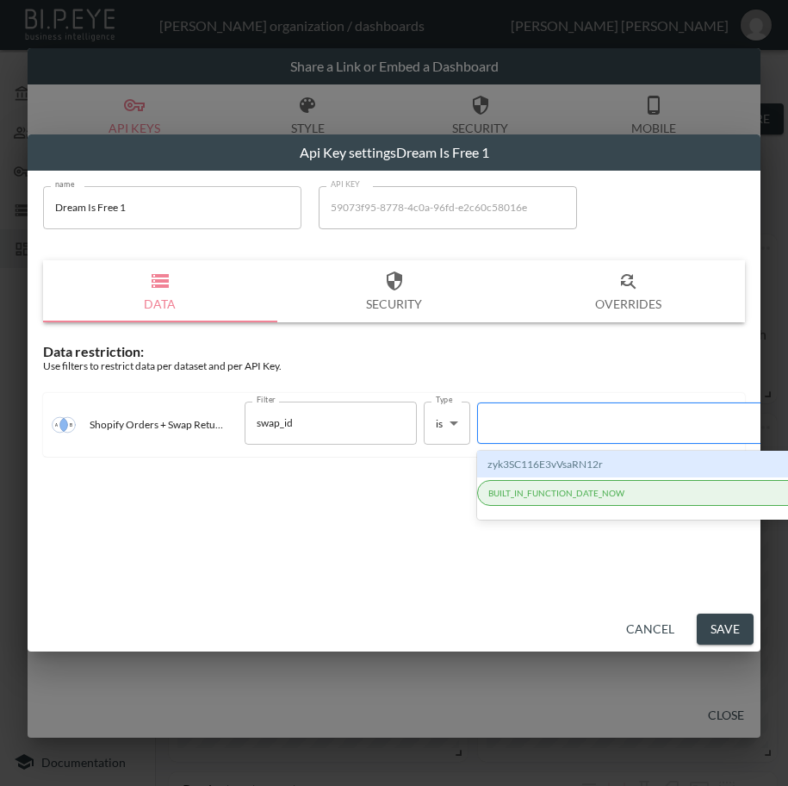
paste input "53lHzzX0H5bwe6M67Exm"
type input "53lHzzX0H5bwe6M67Exm"
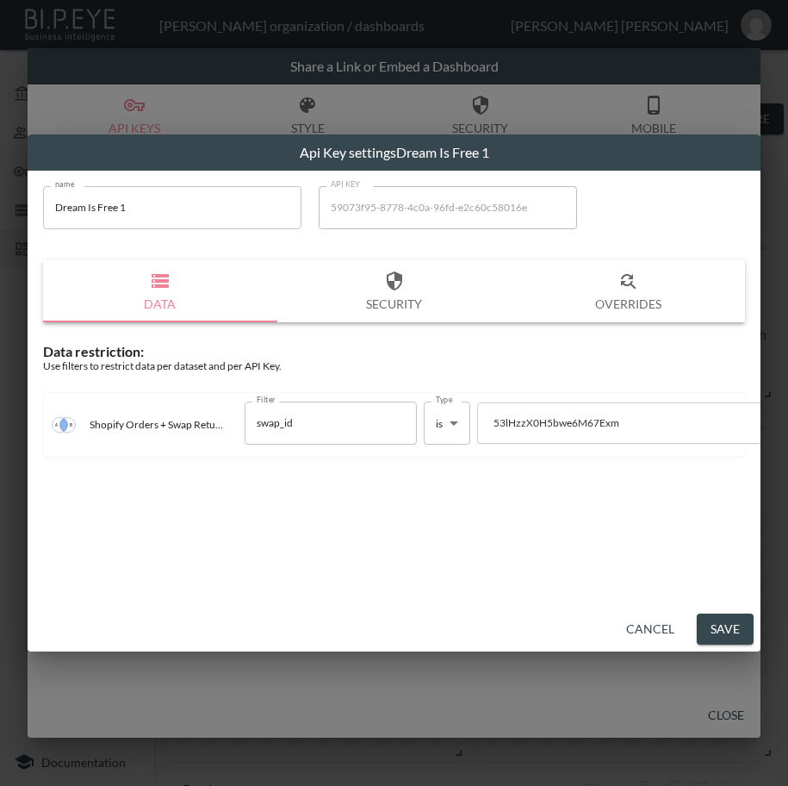
click at [704, 628] on button "Save" at bounding box center [725, 629] width 57 height 32
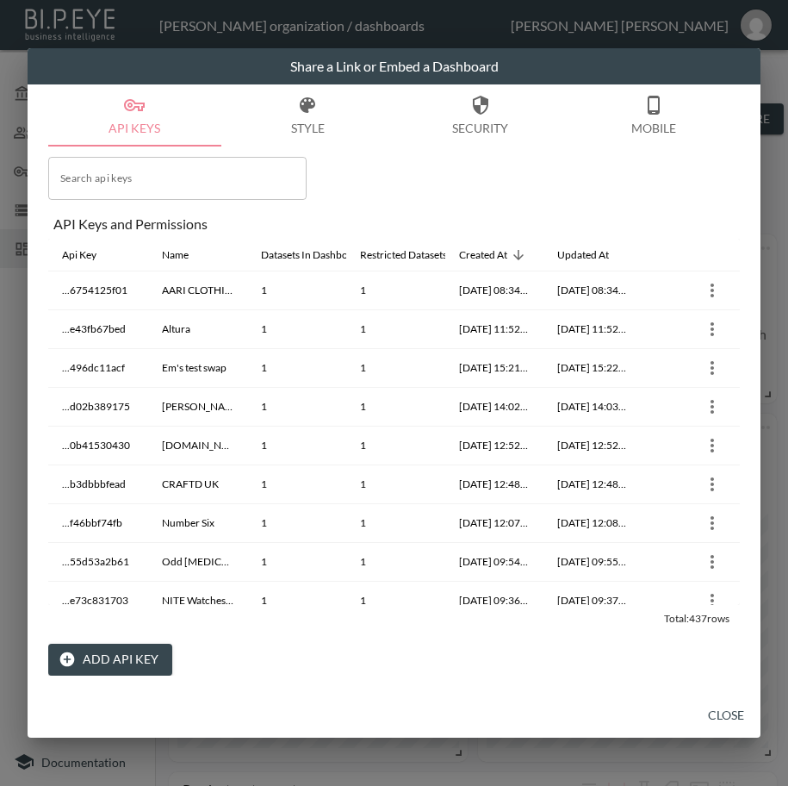
click at [713, 694] on button "Close" at bounding box center [726, 716] width 55 height 32
